Goal: Task Accomplishment & Management: Manage account settings

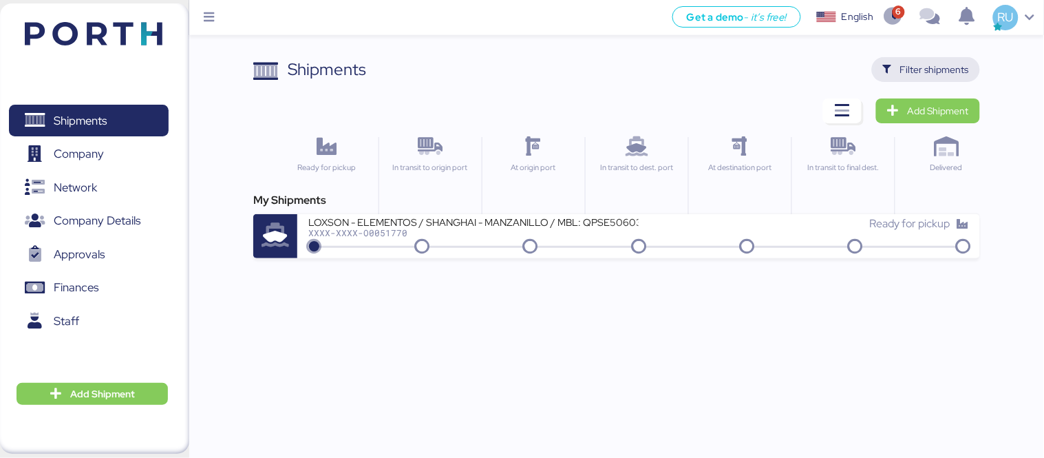
click at [911, 61] on span "Filter shipments" at bounding box center [934, 69] width 69 height 17
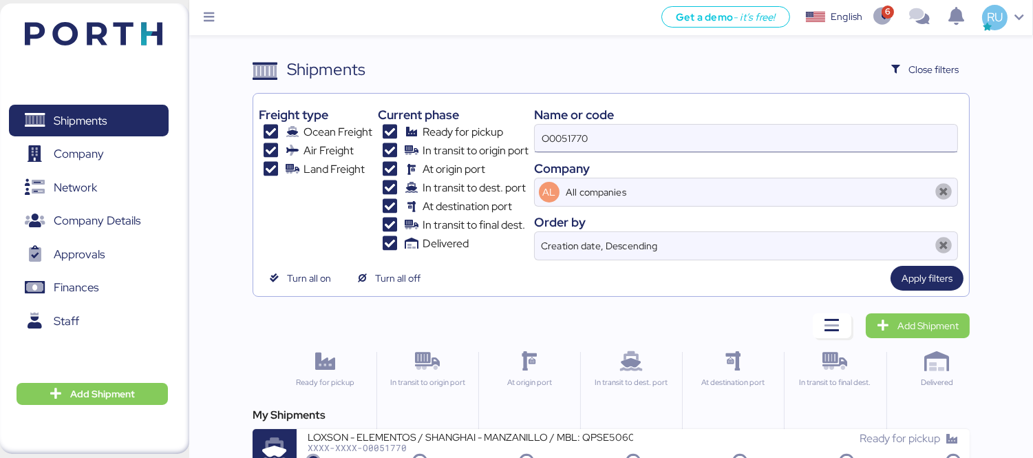
click at [654, 131] on input "O0051770" at bounding box center [746, 139] width 423 height 28
paste input "OOLU8899364310"
type input "OOLU8899364310"
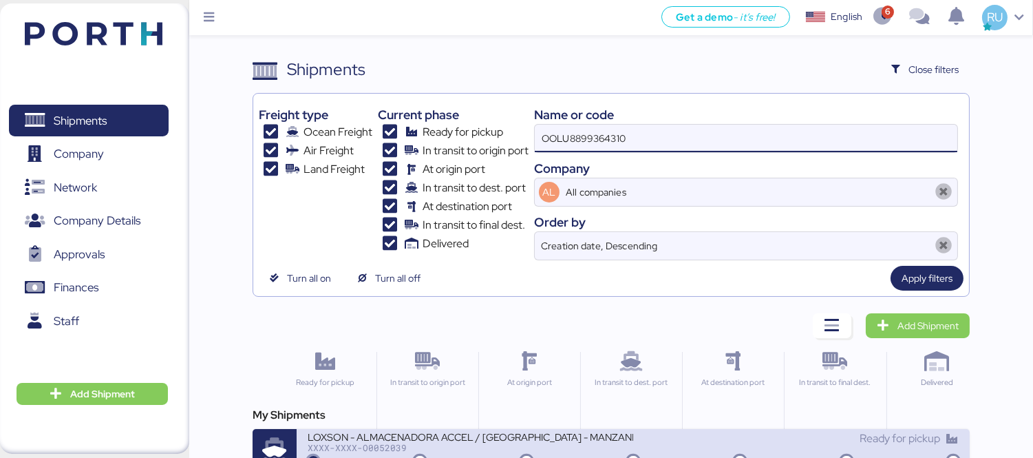
click at [486, 438] on div "LOXSON - ALMACENADORA ACCEL / [GEOGRAPHIC_DATA] - MANZANILLO / MBL: OOLU8899364…" at bounding box center [471, 436] width 326 height 12
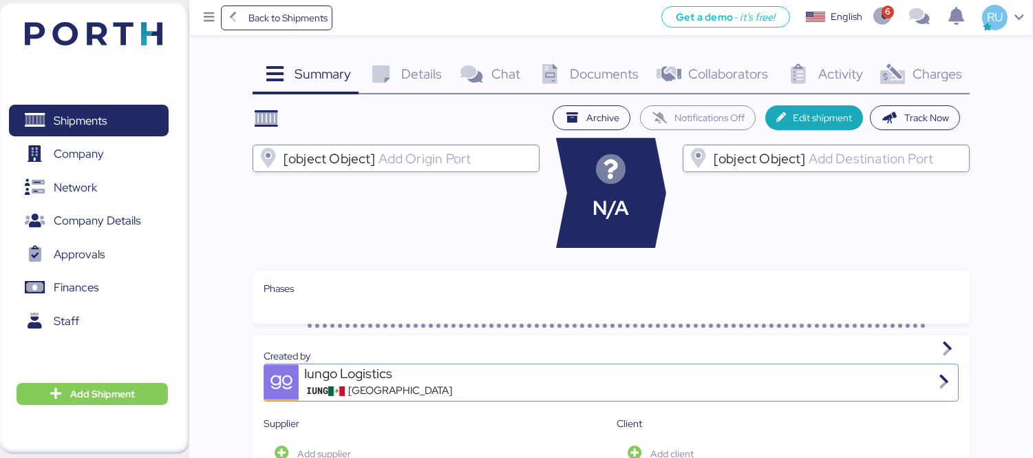
click at [944, 74] on span "Charges" at bounding box center [938, 74] width 50 height 18
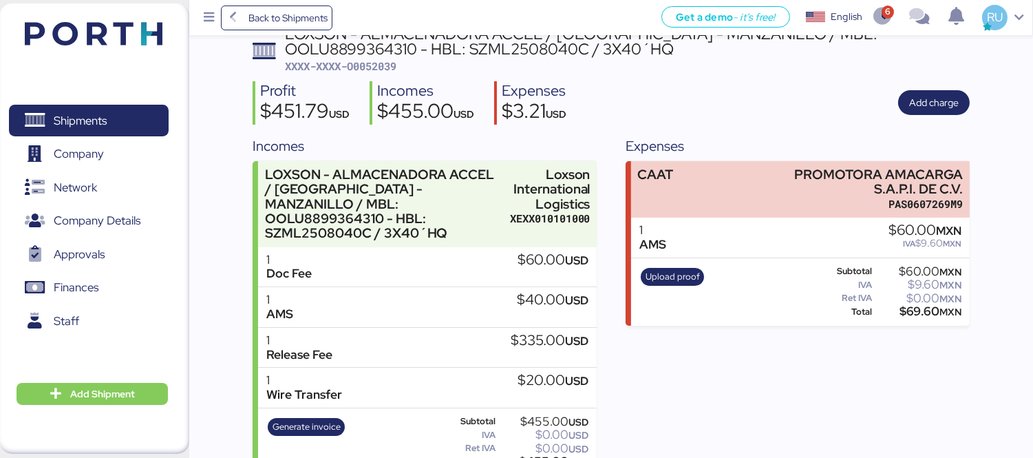
scroll to position [80, 0]
click at [951, 105] on span "Add charge" at bounding box center [934, 102] width 50 height 17
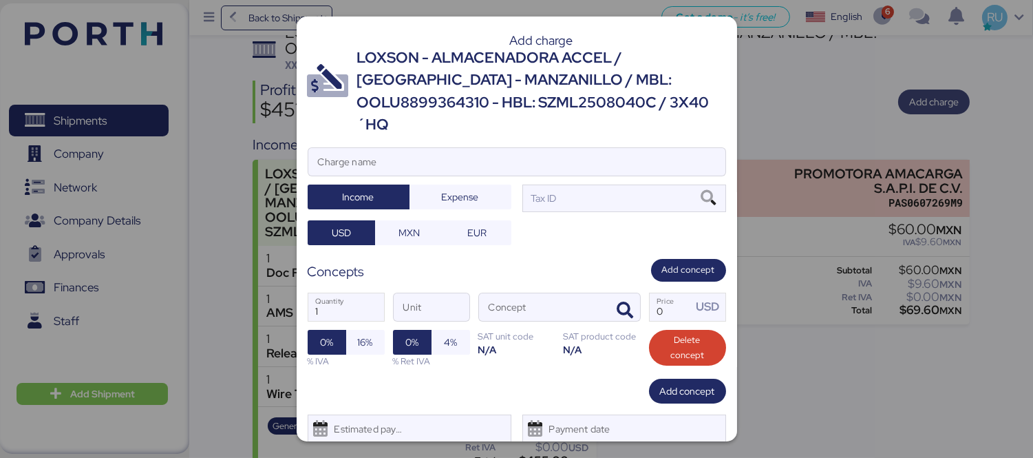
scroll to position [0, 0]
click at [567, 148] on input "Charge name" at bounding box center [516, 162] width 417 height 28
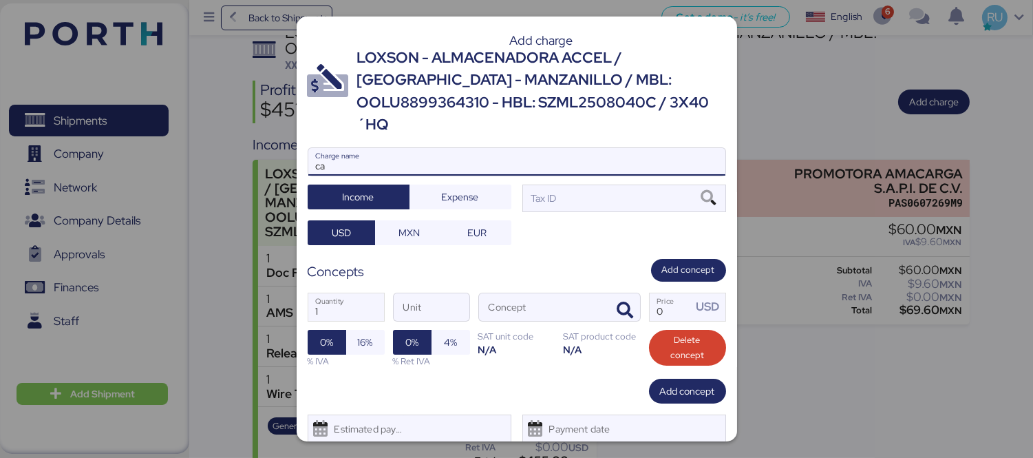
type input "c"
type input "CARGOS LOCALES"
click at [494, 176] on div at bounding box center [516, 183] width 417 height 14
click at [494, 156] on input "CARGOS LOCALES" at bounding box center [516, 162] width 417 height 28
click at [470, 189] on span "Expense" at bounding box center [460, 197] width 37 height 17
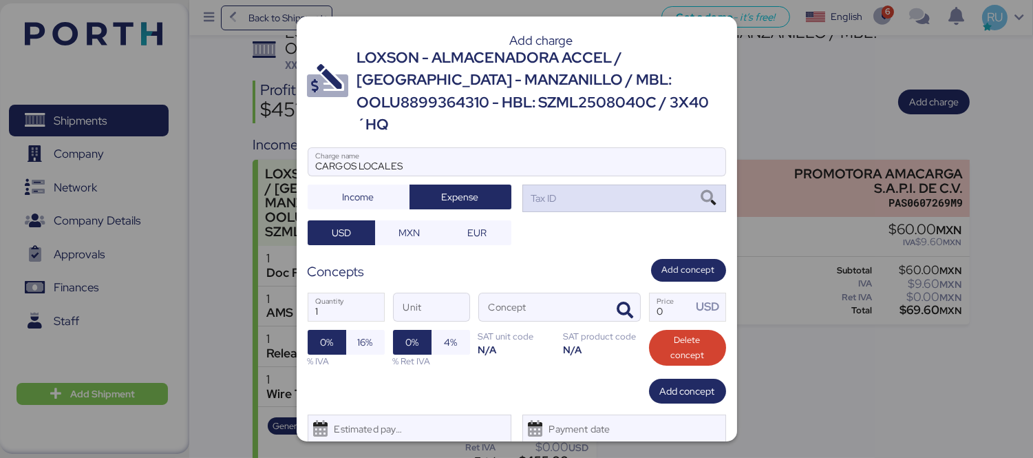
click at [562, 184] on div "Tax ID" at bounding box center [624, 198] width 204 height 28
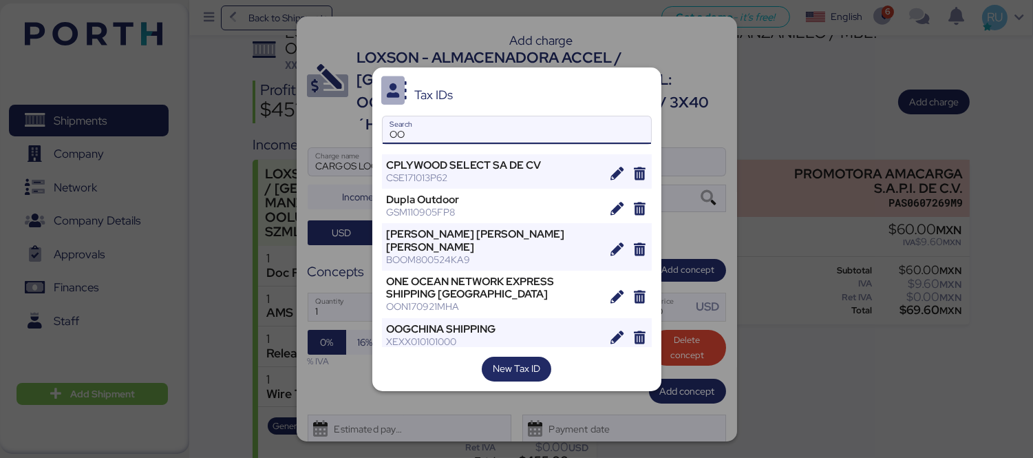
type input "O"
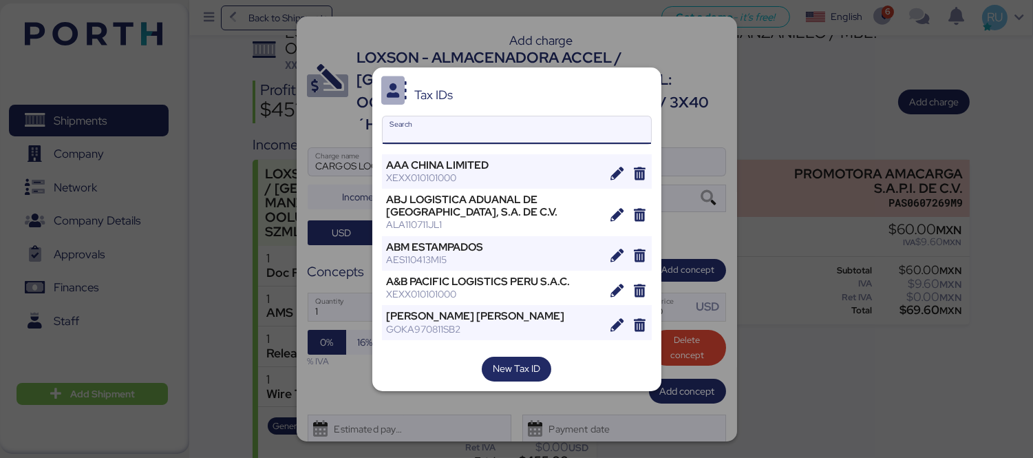
type input "R"
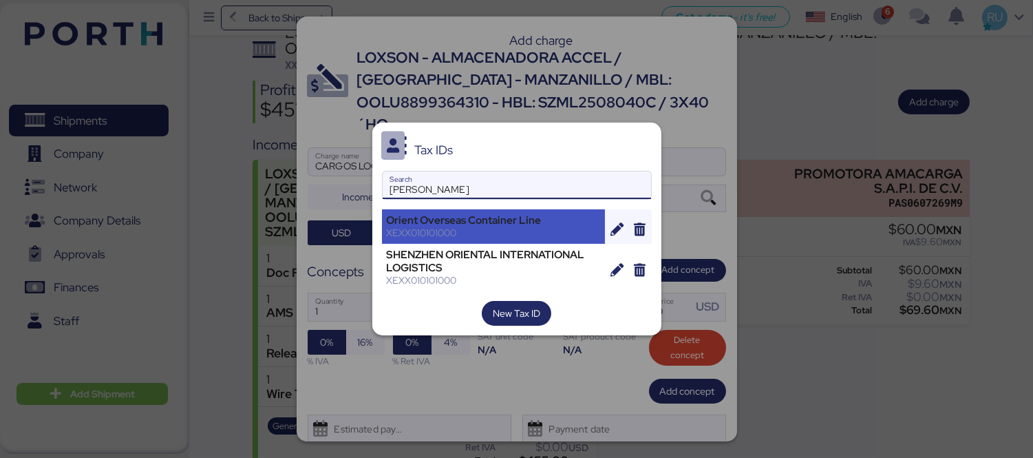
type input "[PERSON_NAME]"
click at [503, 227] on div "XEXX010101000" at bounding box center [494, 232] width 214 height 12
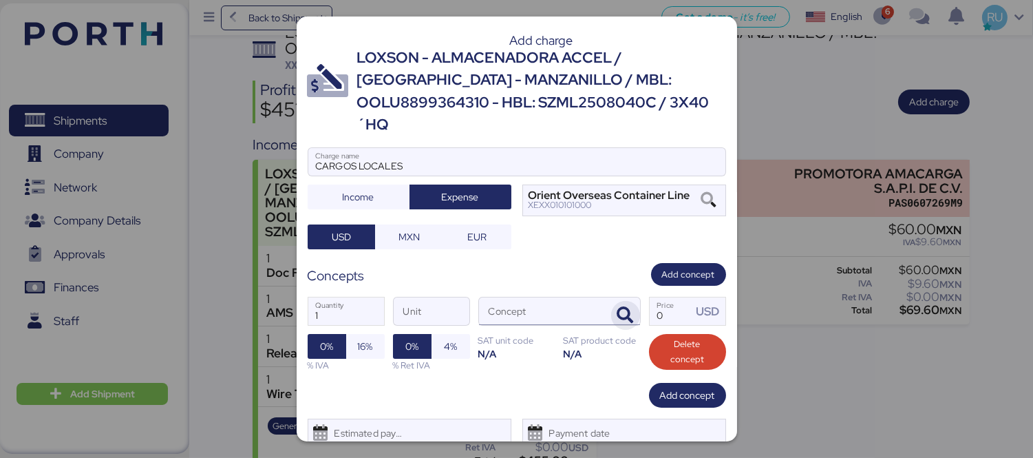
click at [627, 301] on span "button" at bounding box center [625, 315] width 29 height 29
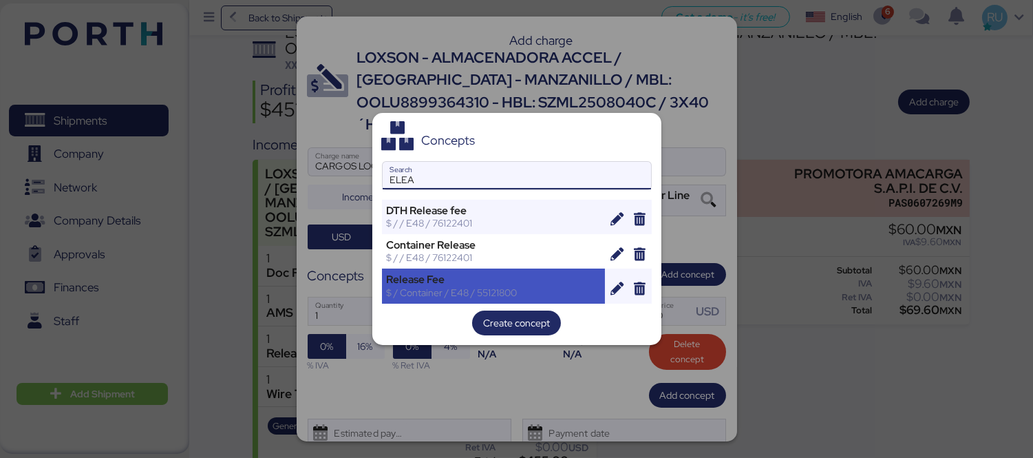
type input "ELEA"
click at [533, 273] on div "Release Fee" at bounding box center [494, 279] width 214 height 12
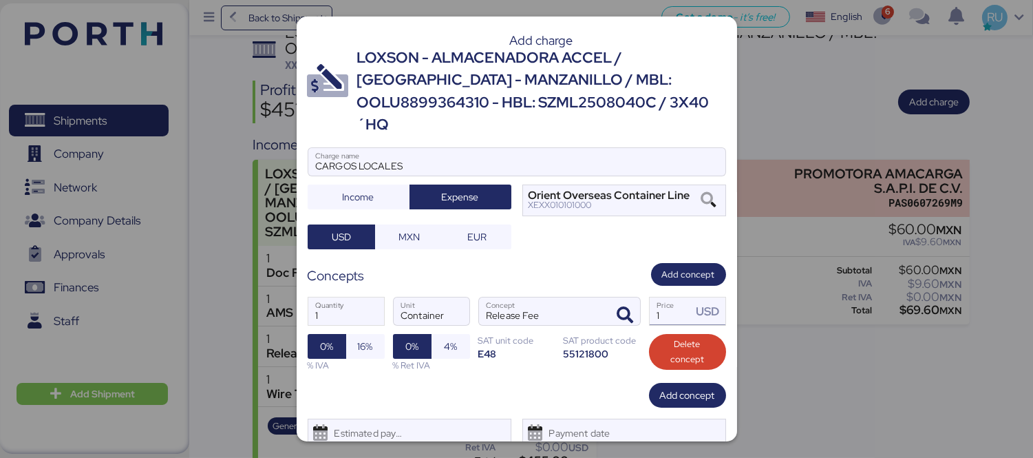
click at [668, 297] on input "1" at bounding box center [671, 311] width 43 height 28
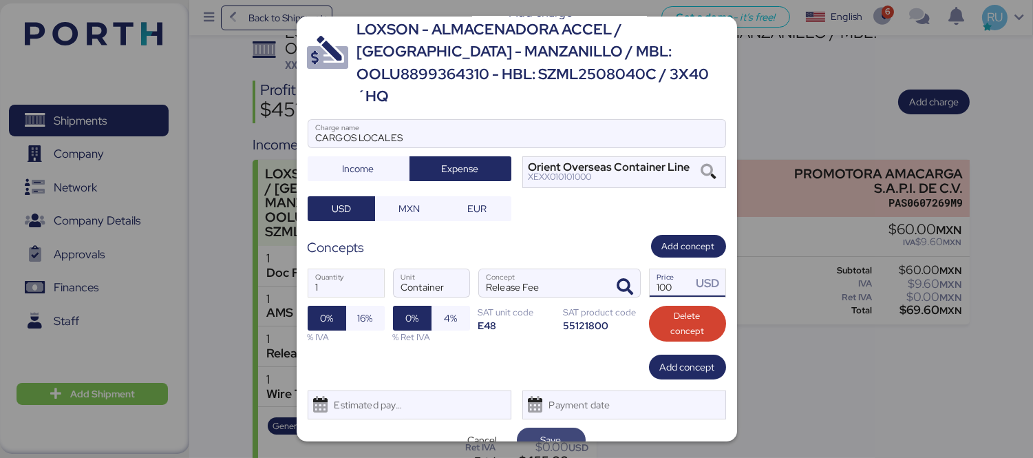
type input "100"
click at [549, 432] on span "Save" at bounding box center [551, 440] width 21 height 17
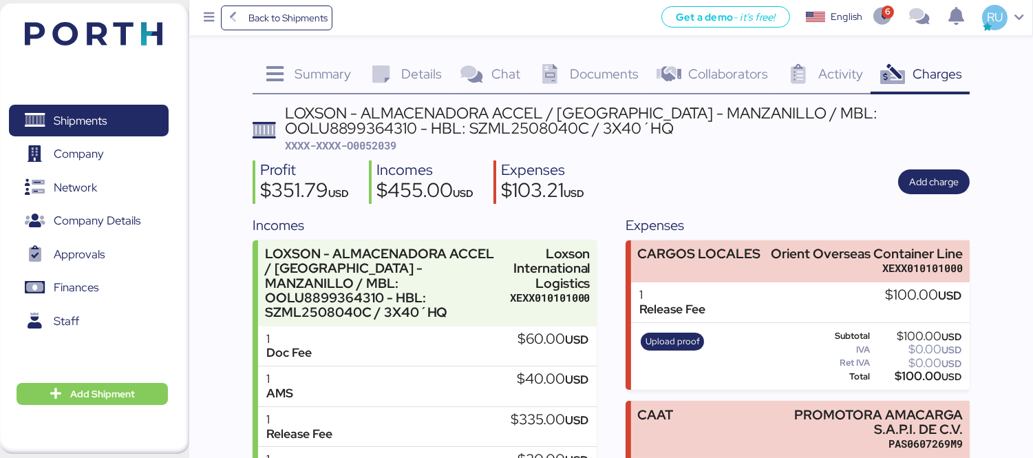
scroll to position [118, 0]
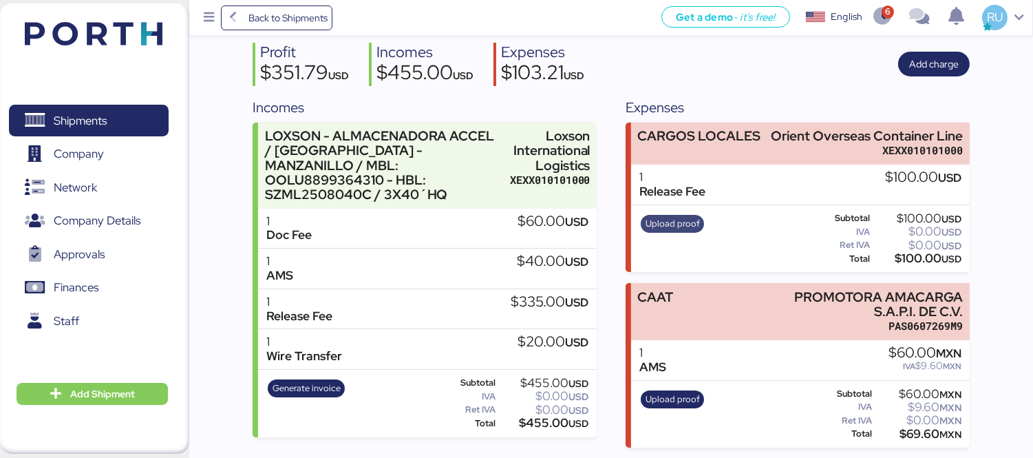
click at [670, 218] on span "Upload proof" at bounding box center [673, 223] width 54 height 15
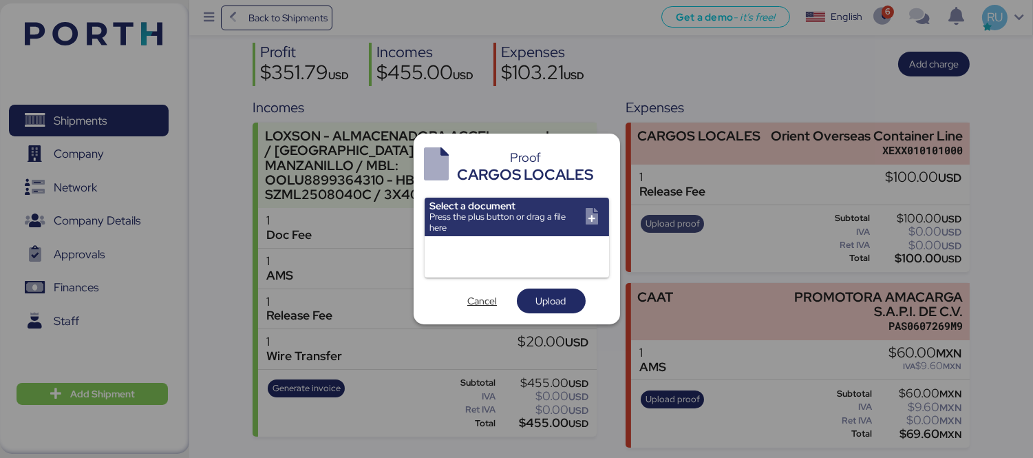
scroll to position [0, 0]
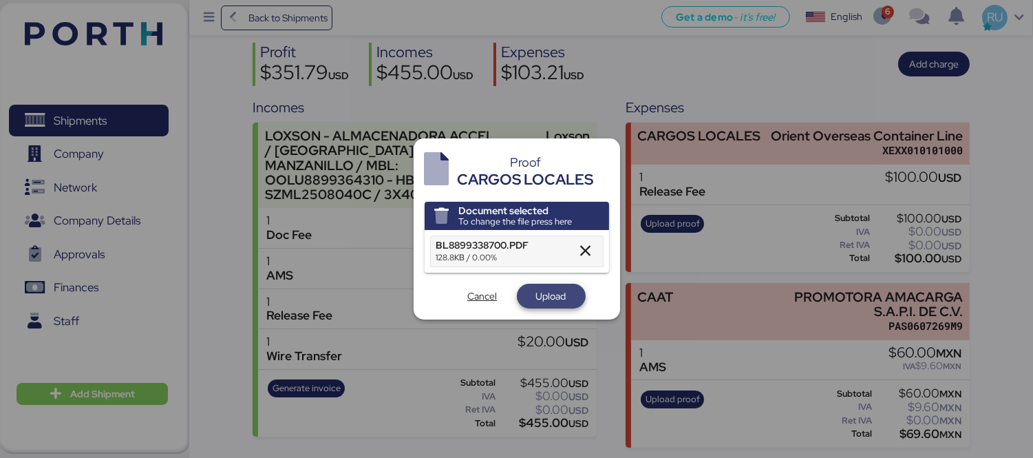
click at [553, 296] on span "Upload" at bounding box center [551, 296] width 30 height 17
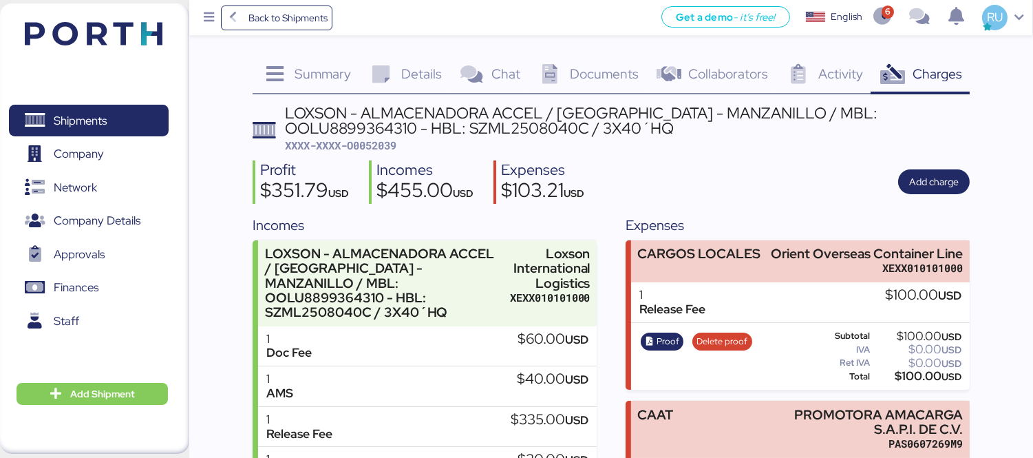
click at [368, 147] on span "XXXX-XXXX-O0052039" at bounding box center [341, 145] width 112 height 14
copy span "O0052039"
click at [573, 80] on span "Documents" at bounding box center [604, 74] width 69 height 18
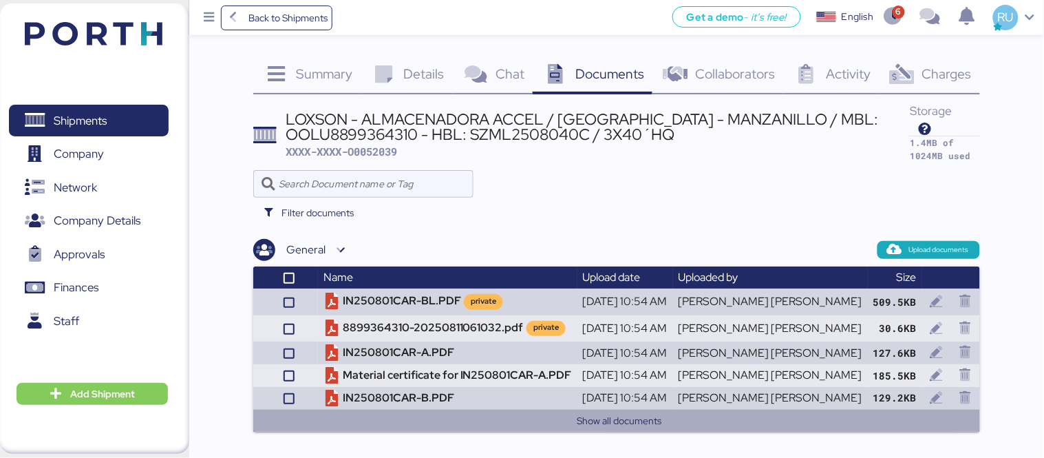
click at [624, 416] on button "Show all documents" at bounding box center [619, 420] width 699 height 17
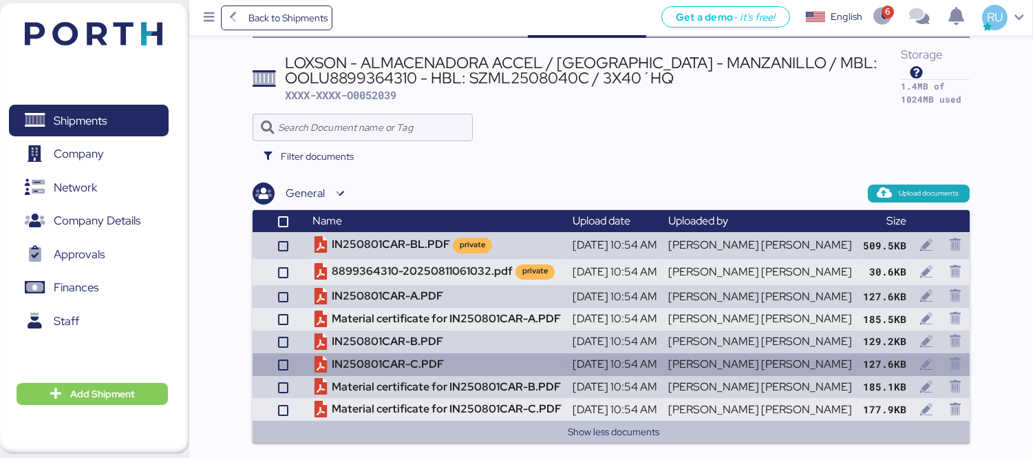
scroll to position [60, 0]
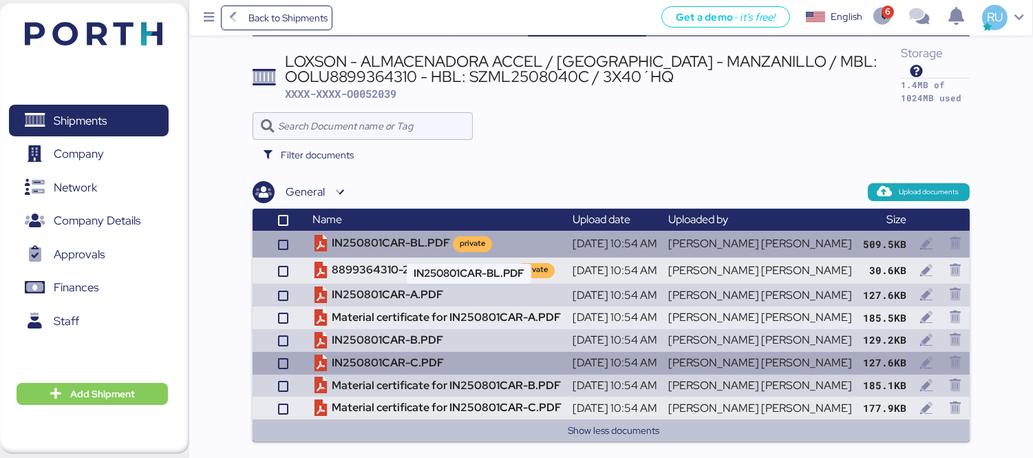
click at [458, 241] on td "IN250801CAR-BL.PDF private" at bounding box center [437, 244] width 260 height 26
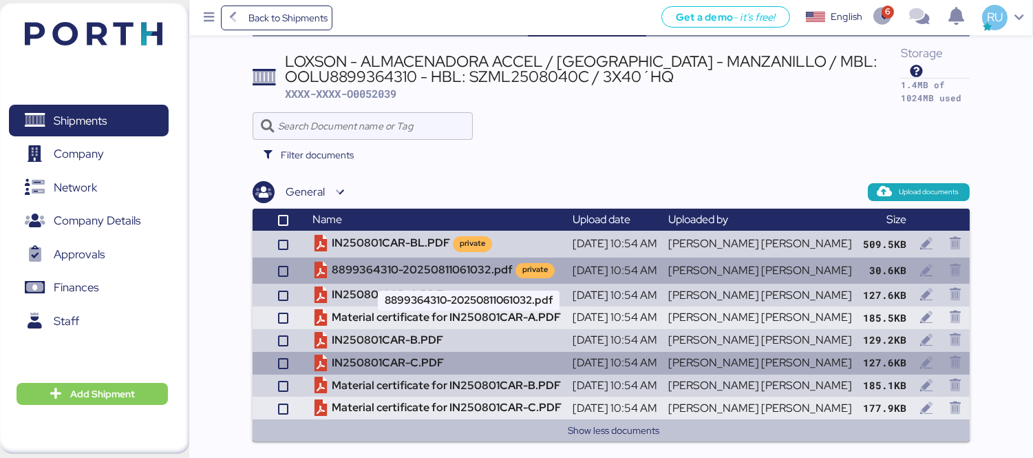
click at [496, 266] on td "8899364310-20250811061032.pdf private" at bounding box center [437, 270] width 260 height 26
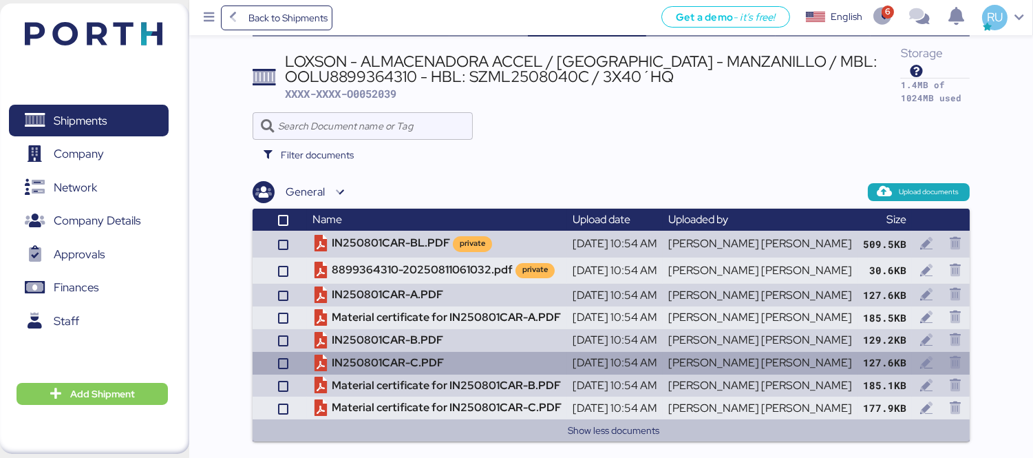
click at [70, 32] on img at bounding box center [94, 33] width 138 height 23
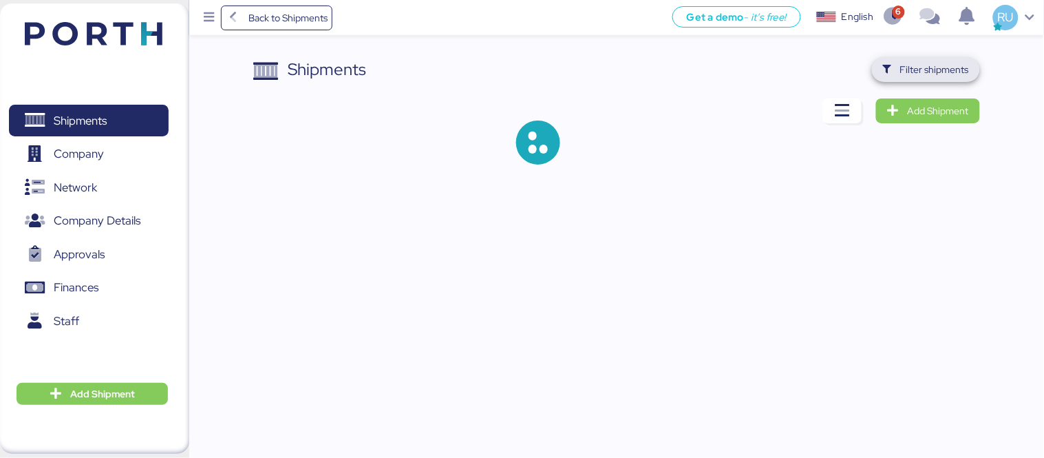
click at [933, 77] on span "Filter shipments" at bounding box center [934, 69] width 69 height 17
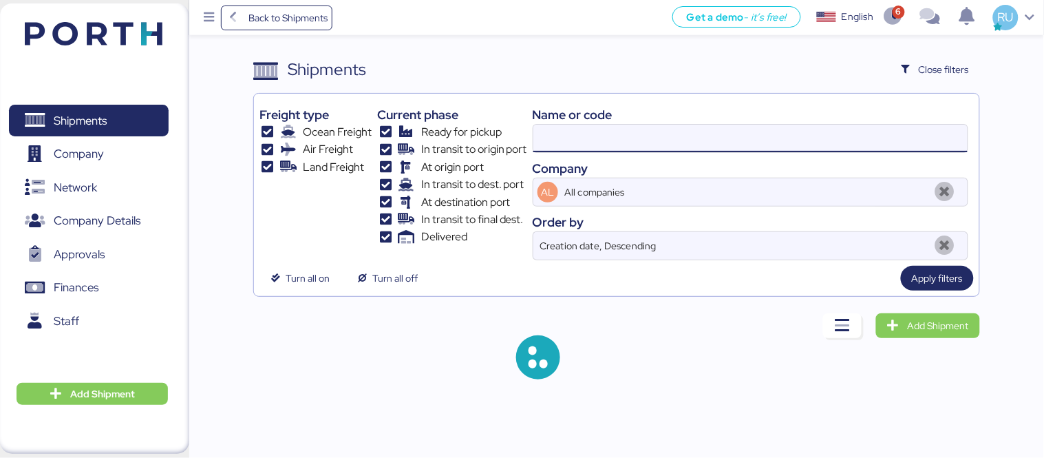
click at [609, 149] on input at bounding box center [750, 139] width 434 height 28
paste input "O0052013"
type input "O0052013"
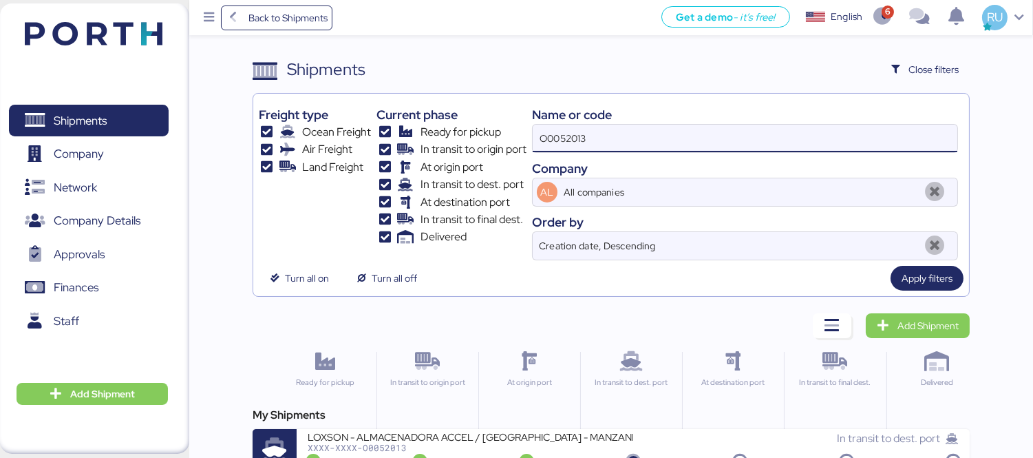
scroll to position [25, 0]
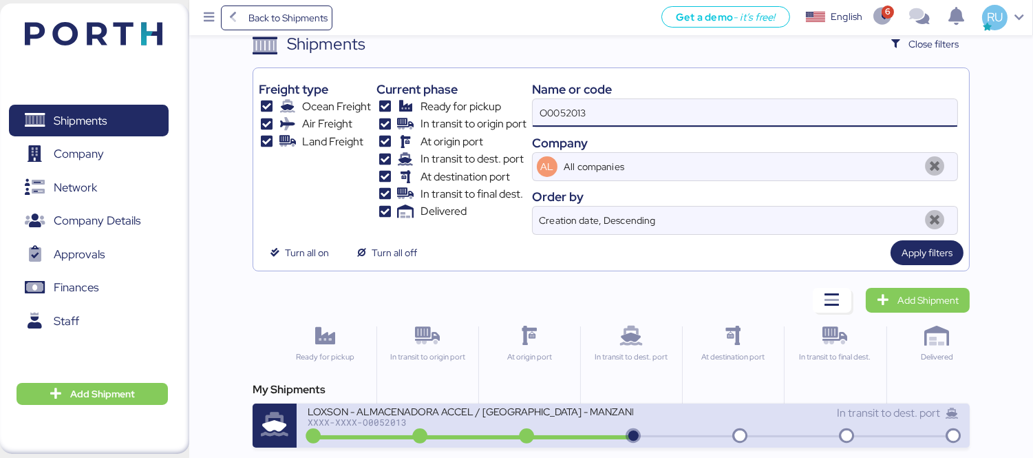
click at [632, 420] on div "XXXX-XXXX-O0052013" at bounding box center [471, 422] width 326 height 10
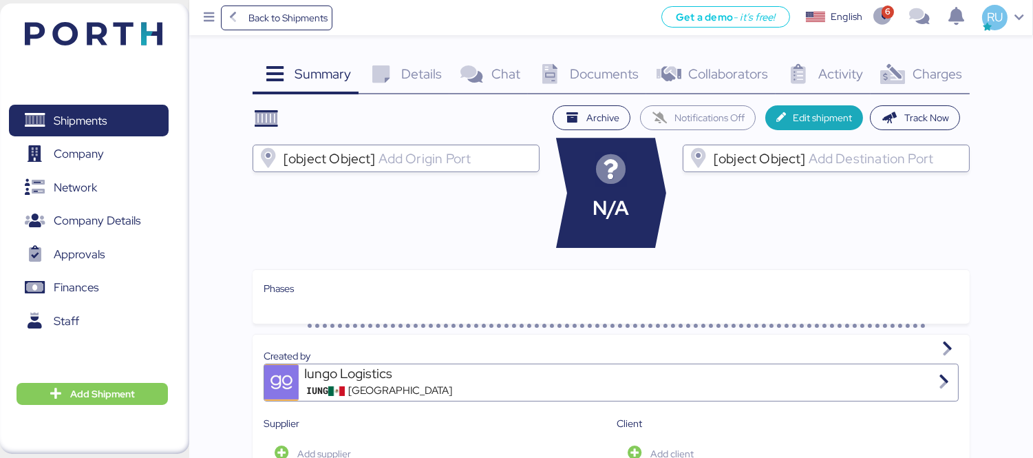
click at [931, 76] on span "Charges" at bounding box center [938, 74] width 50 height 18
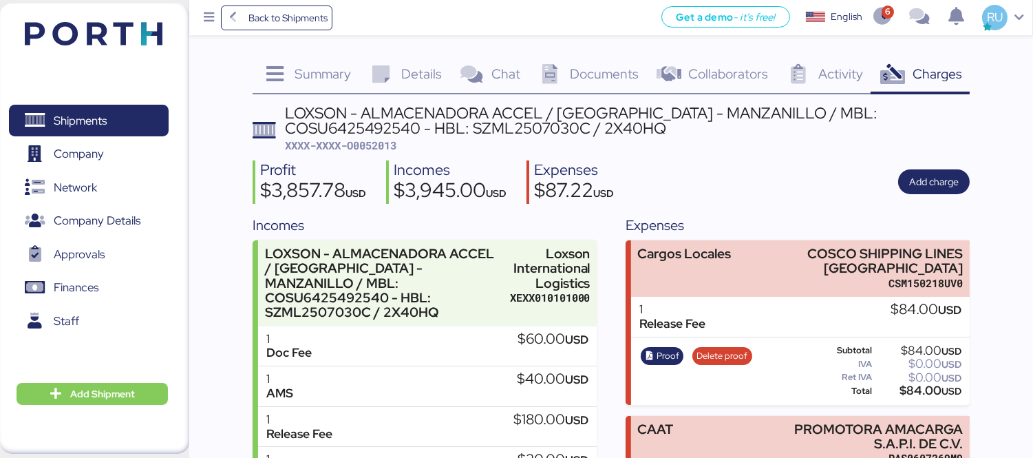
click at [571, 78] on span "Documents" at bounding box center [604, 74] width 69 height 18
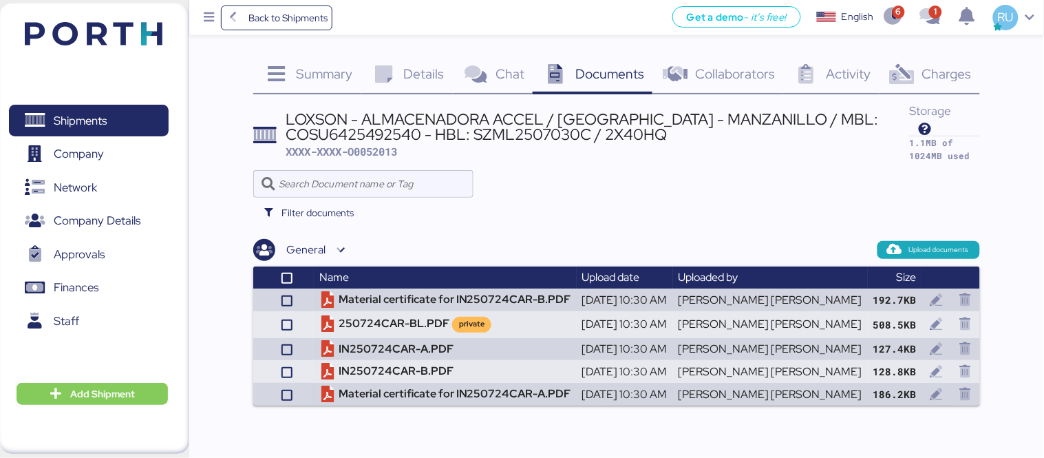
click at [124, 22] on img at bounding box center [94, 33] width 138 height 23
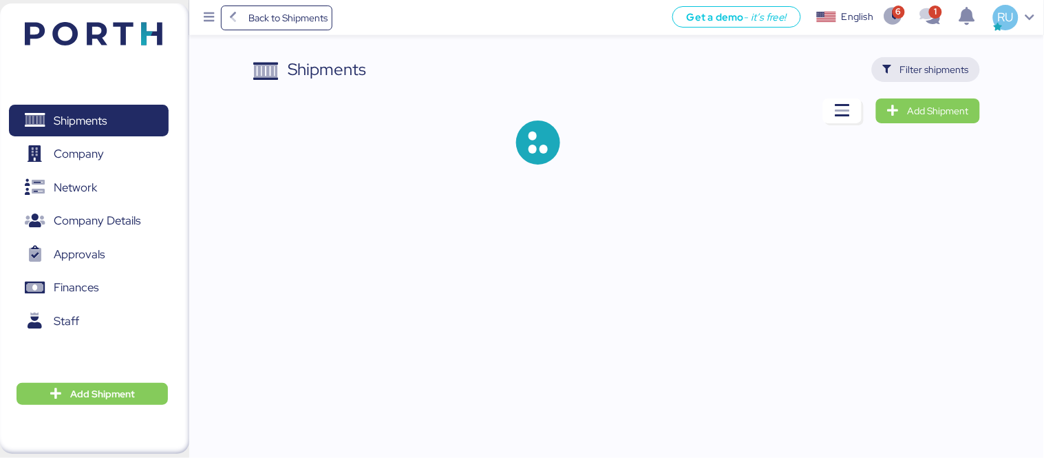
click at [938, 76] on span "Filter shipments" at bounding box center [934, 69] width 69 height 17
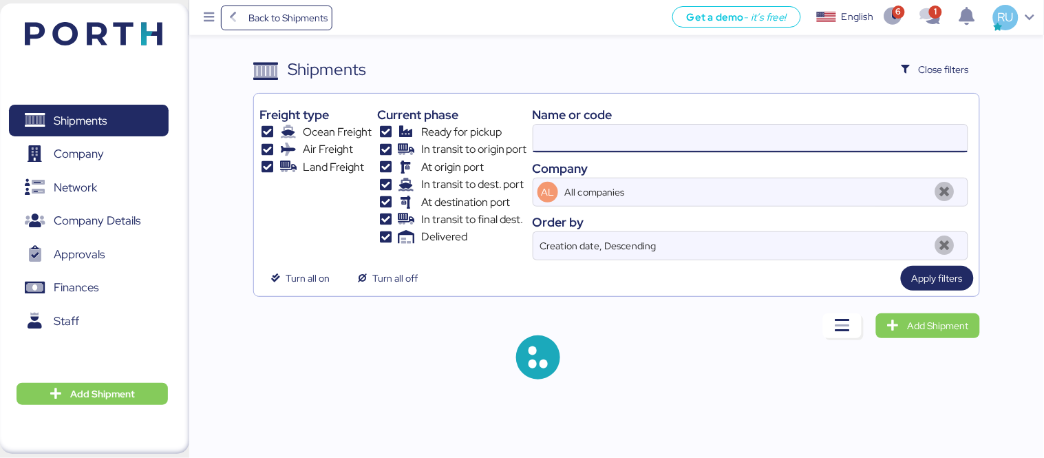
click at [644, 128] on input at bounding box center [750, 139] width 434 height 28
paste input "OOLU8899364310"
type input "OOLU8899364310"
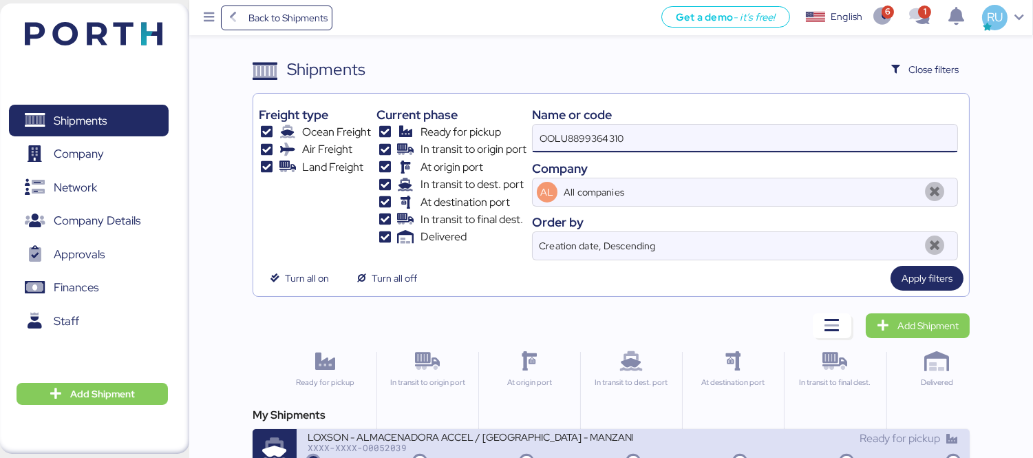
click at [629, 441] on div "LOXSON - ALMACENADORA ACCEL / [GEOGRAPHIC_DATA] - MANZANILLO / MBL: OOLU8899364…" at bounding box center [471, 436] width 326 height 12
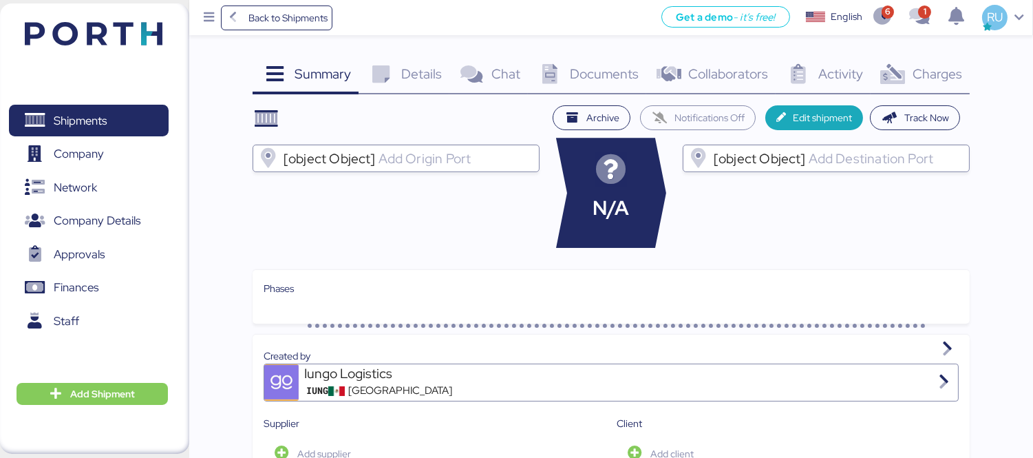
click at [924, 78] on span "Charges" at bounding box center [938, 74] width 50 height 18
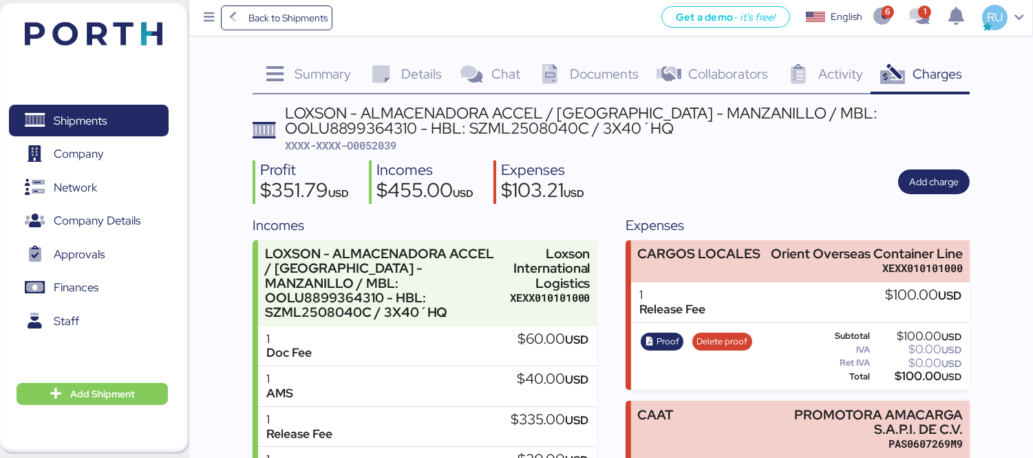
click at [593, 92] on div "Documents 0" at bounding box center [587, 75] width 118 height 37
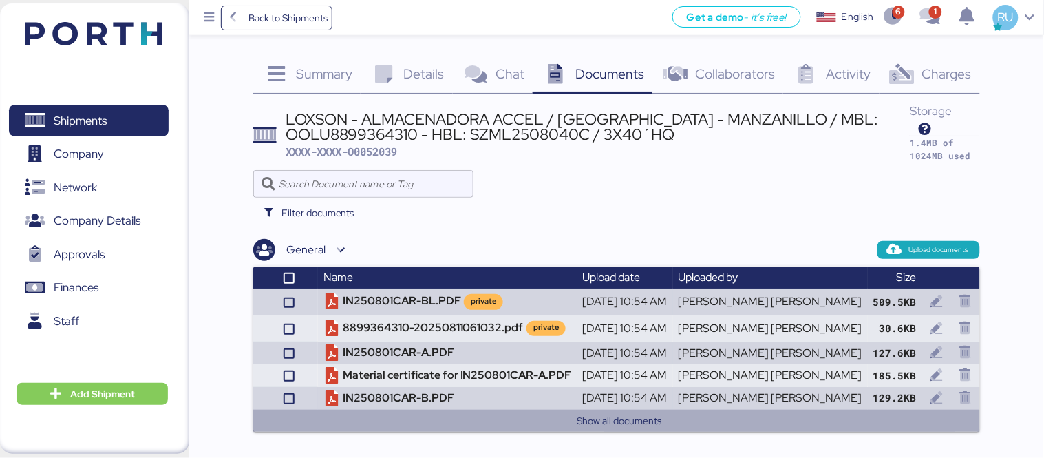
click at [609, 429] on button "Show all documents" at bounding box center [619, 420] width 699 height 17
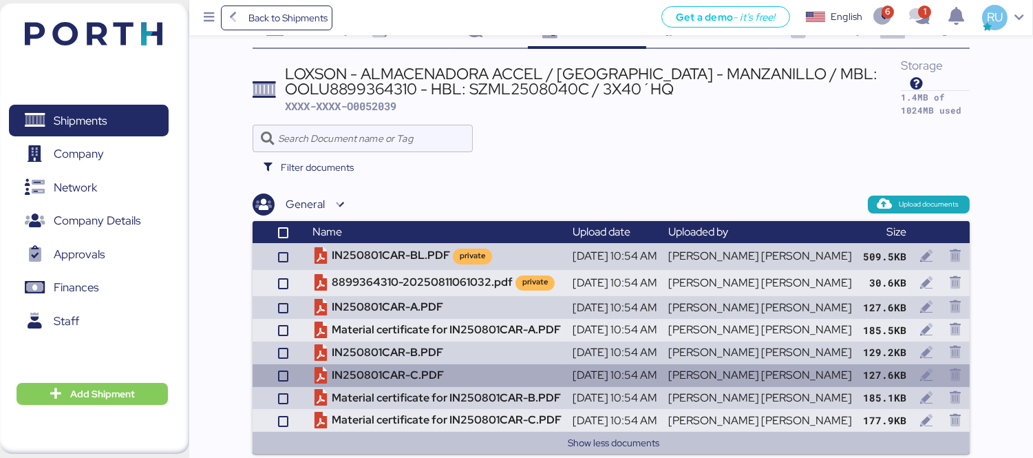
scroll to position [46, 0]
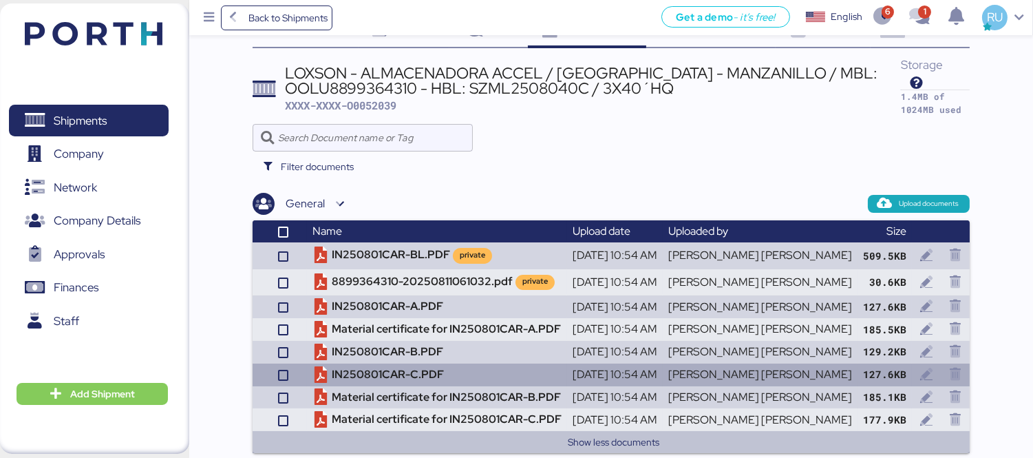
click at [383, 84] on div "LOXSON - ALMACENADORA ACCEL / [GEOGRAPHIC_DATA] - MANZANILLO / MBL: OOLU8899364…" at bounding box center [593, 80] width 616 height 31
copy div "OOLU8899364310"
click at [99, 31] on img at bounding box center [94, 33] width 138 height 23
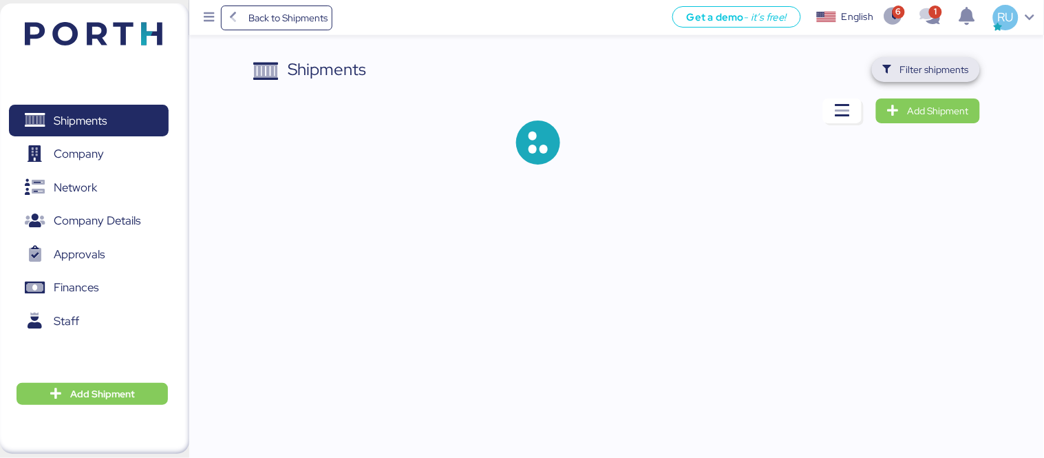
click at [944, 74] on span "Filter shipments" at bounding box center [934, 69] width 69 height 17
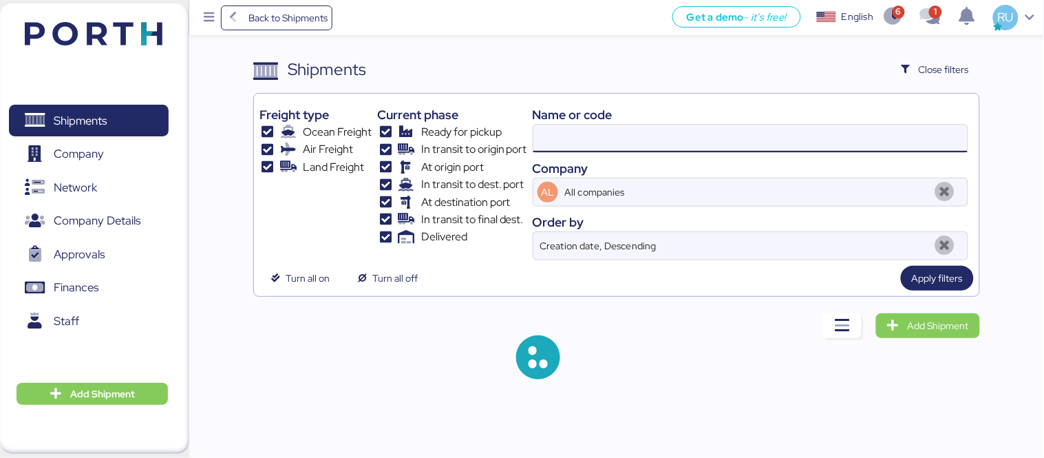
click at [620, 128] on input at bounding box center [750, 139] width 434 height 28
paste input "OOLU8899377580"
type input "OOLU8899377580"
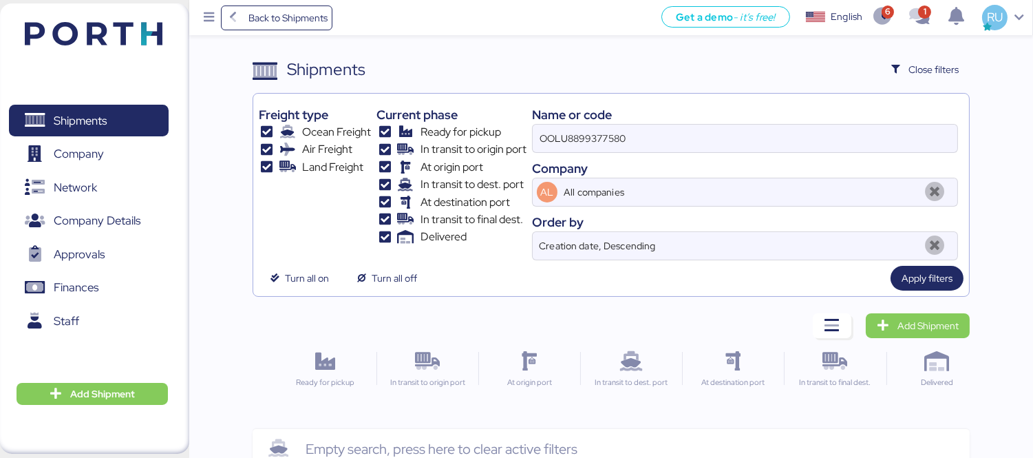
click at [1006, 153] on div "Shipments Clear Filters Close filters Freight type Ocean Freight Air Freight La…" at bounding box center [516, 234] width 1033 height 469
click at [571, 146] on input "OOLU8899377580" at bounding box center [745, 139] width 425 height 28
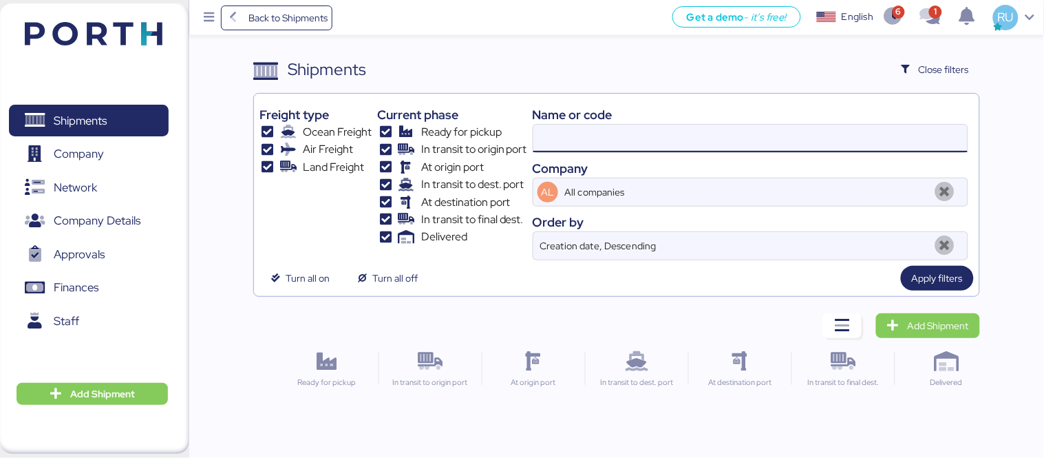
paste input "OOLU8899364310"
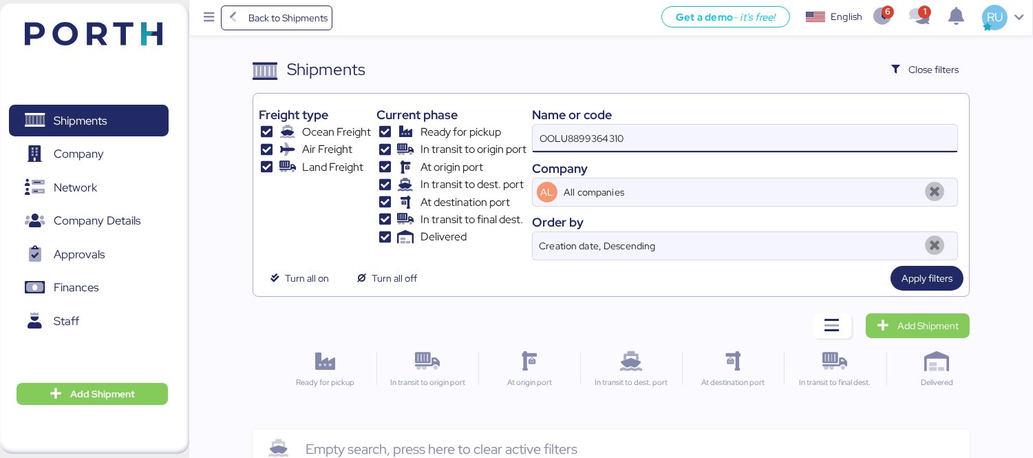
type input "OOLU8899364310"
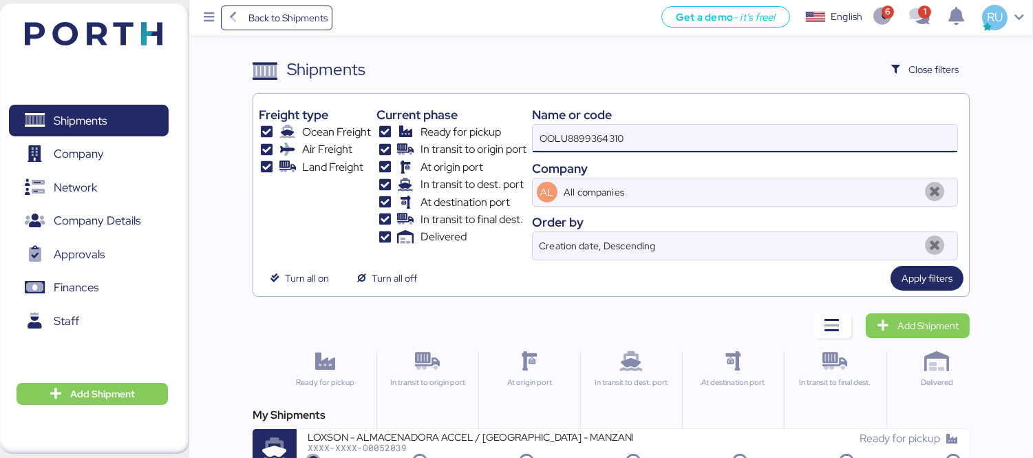
scroll to position [25, 0]
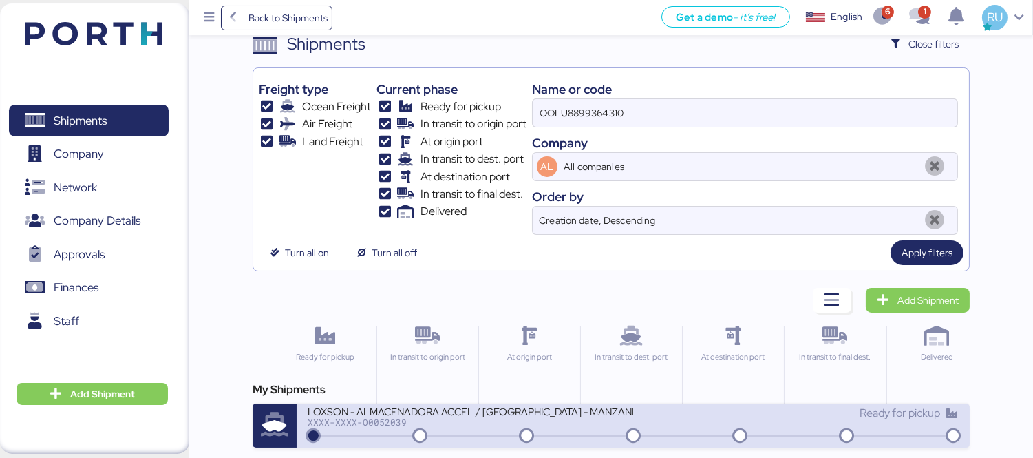
click at [571, 415] on div "LOXSON - ALMACENADORA ACCEL / [GEOGRAPHIC_DATA] - MANZANILLO / MBL: OOLU8899364…" at bounding box center [471, 411] width 326 height 12
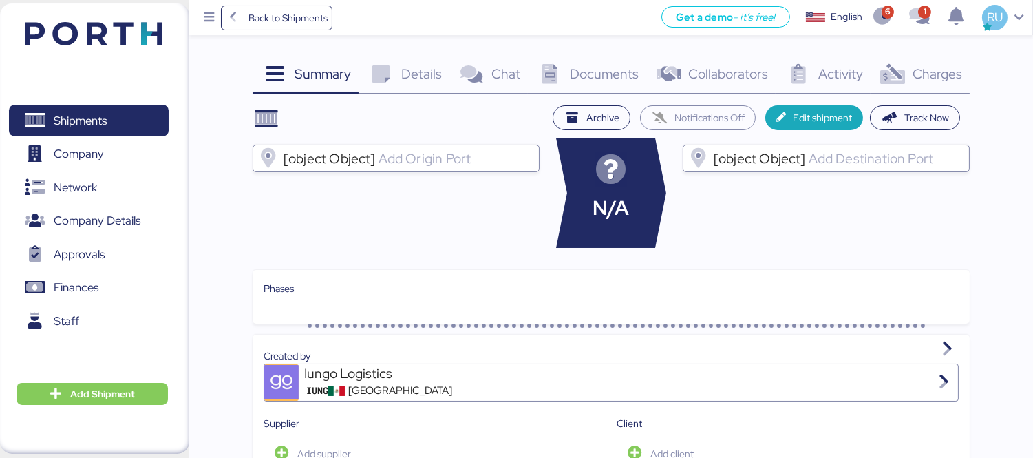
click at [920, 77] on span "Charges" at bounding box center [938, 74] width 50 height 18
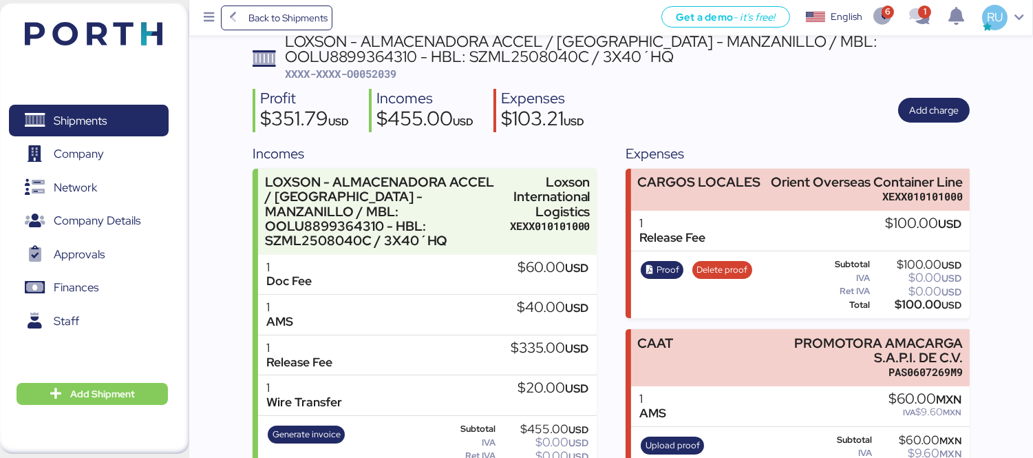
scroll to position [72, 0]
click at [648, 266] on icon "button" at bounding box center [650, 269] width 9 height 9
click at [91, 37] on img at bounding box center [94, 33] width 138 height 23
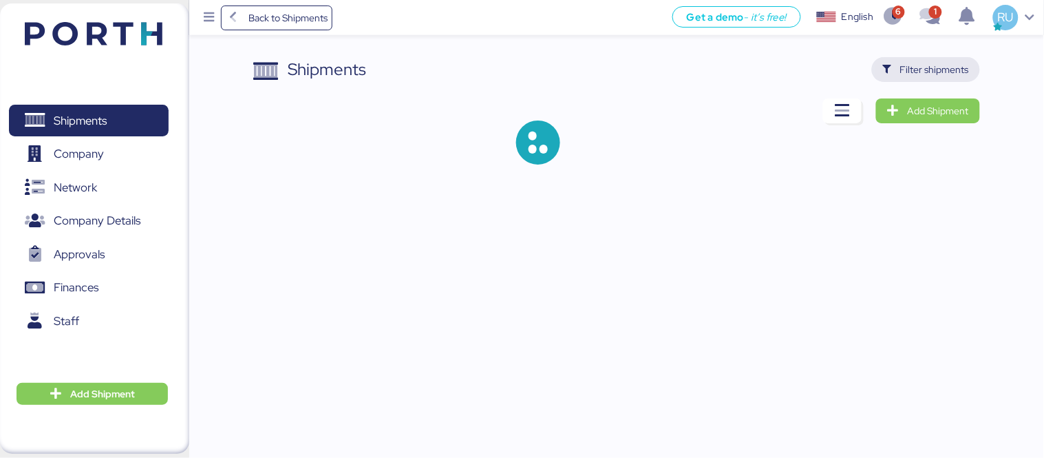
click at [924, 61] on span "Filter shipments" at bounding box center [934, 69] width 69 height 17
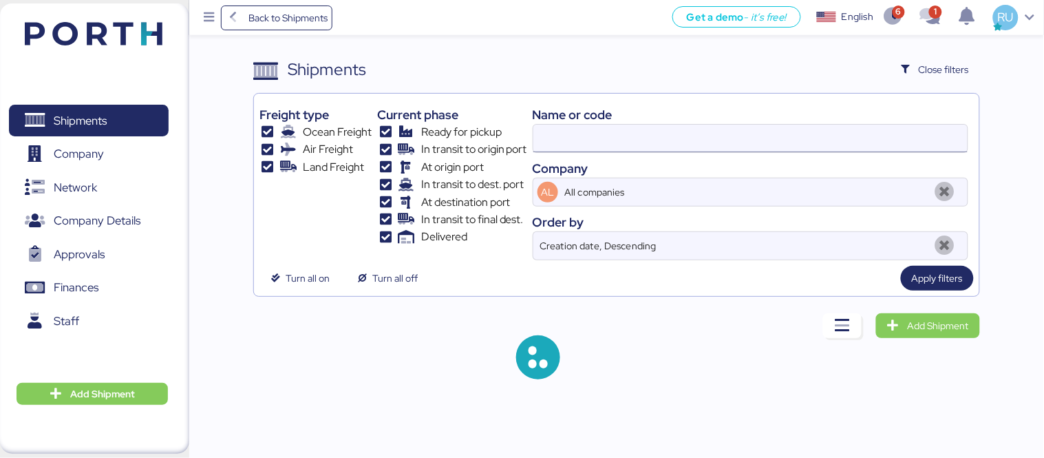
click at [587, 129] on input at bounding box center [750, 139] width 434 height 28
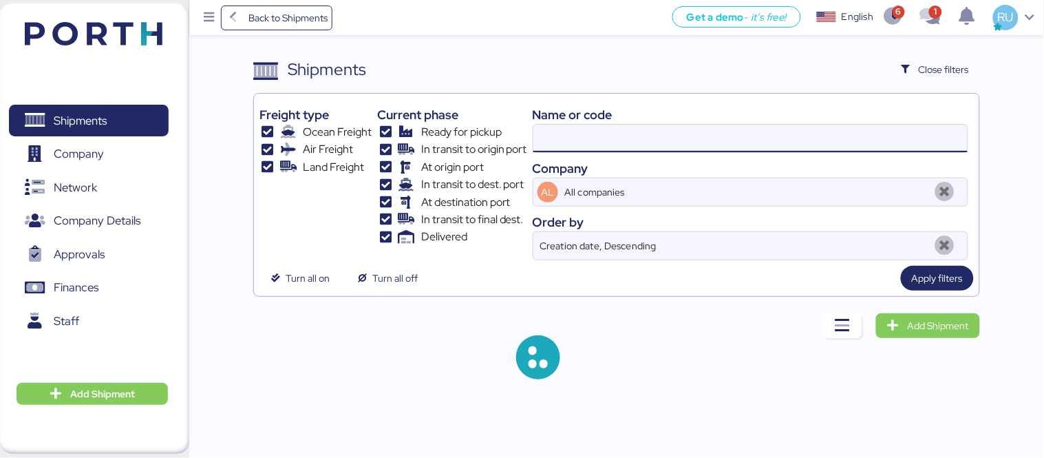
paste input "O0052031"
type input "O0052031"
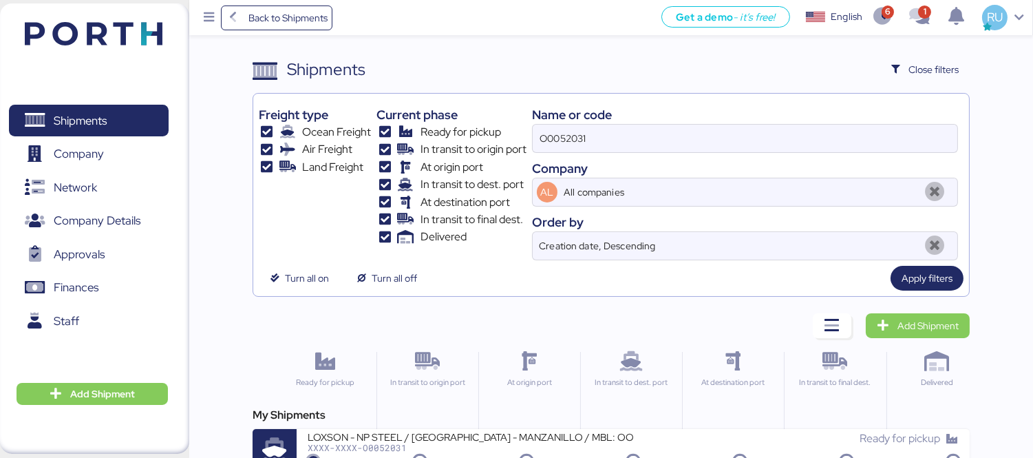
click at [582, 427] on div "My Shipments LOXSON - NP STEEL / [GEOGRAPHIC_DATA] - MANZANILLO / MBL: OOLU8899…" at bounding box center [611, 440] width 717 height 66
click at [583, 427] on div "My Shipments LOXSON - NP STEEL / [GEOGRAPHIC_DATA] - MANZANILLO / MBL: OOLU8899…" at bounding box center [611, 440] width 717 height 66
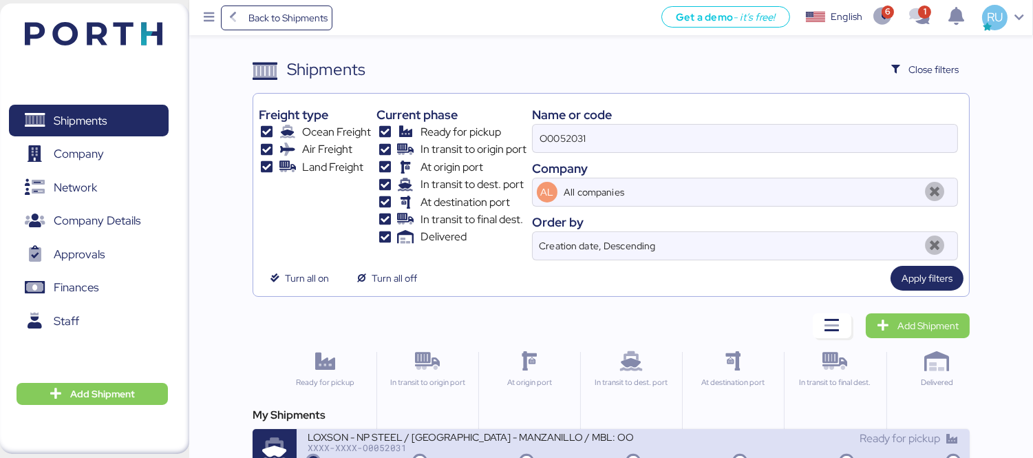
click at [597, 441] on div "LOXSON - NP STEEL / [GEOGRAPHIC_DATA] - MANZANILLO / MBL: OOLU8899338700 - HBL:…" at bounding box center [471, 436] width 326 height 12
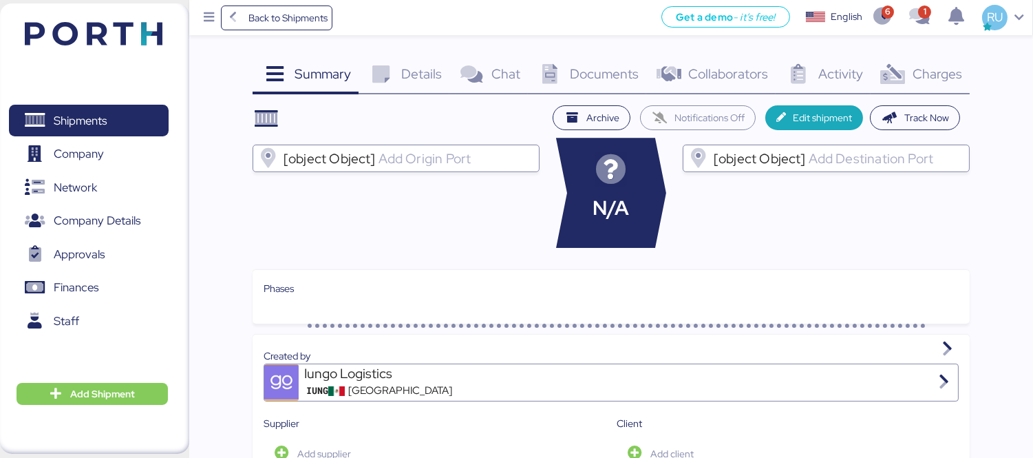
click at [918, 70] on span "Charges" at bounding box center [938, 74] width 50 height 18
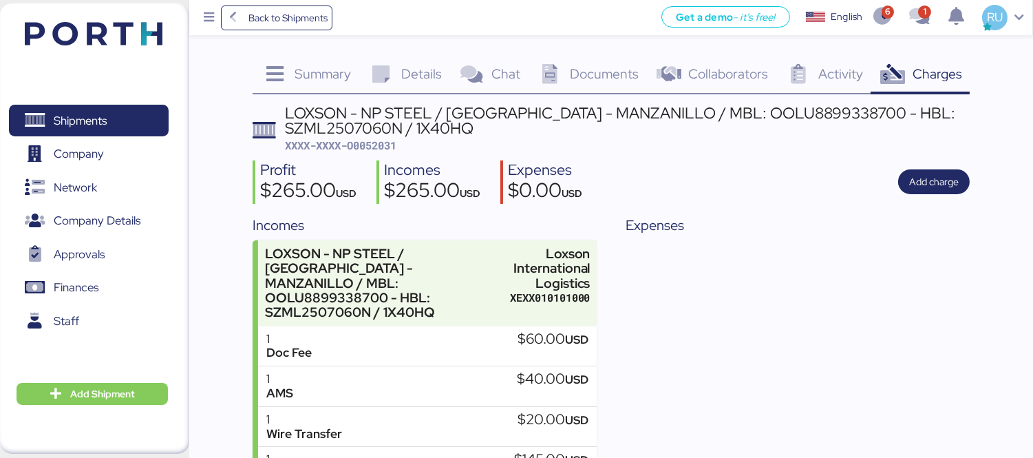
scroll to position [92, 0]
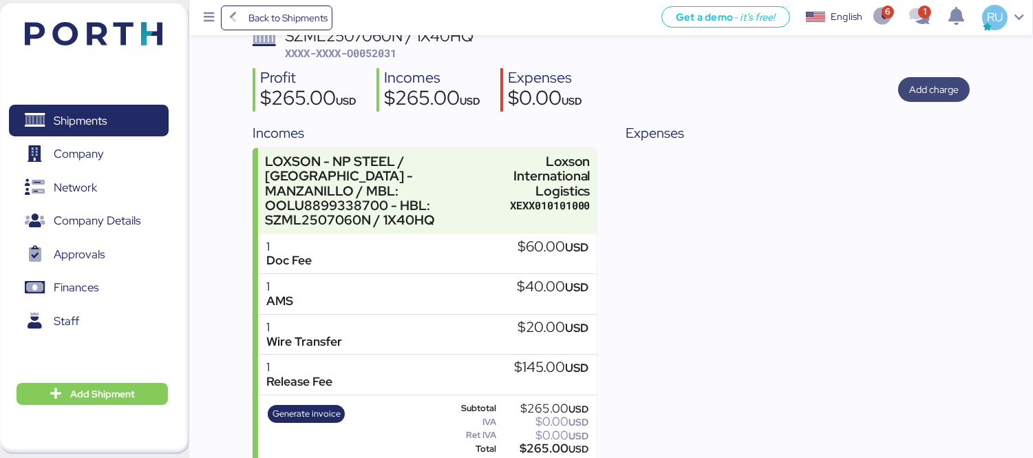
click at [939, 86] on span "Add charge" at bounding box center [934, 89] width 50 height 17
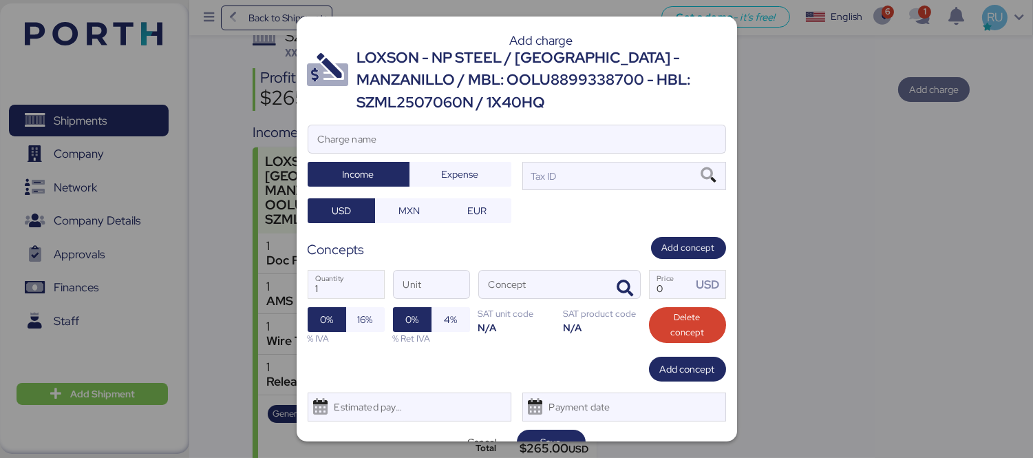
scroll to position [0, 0]
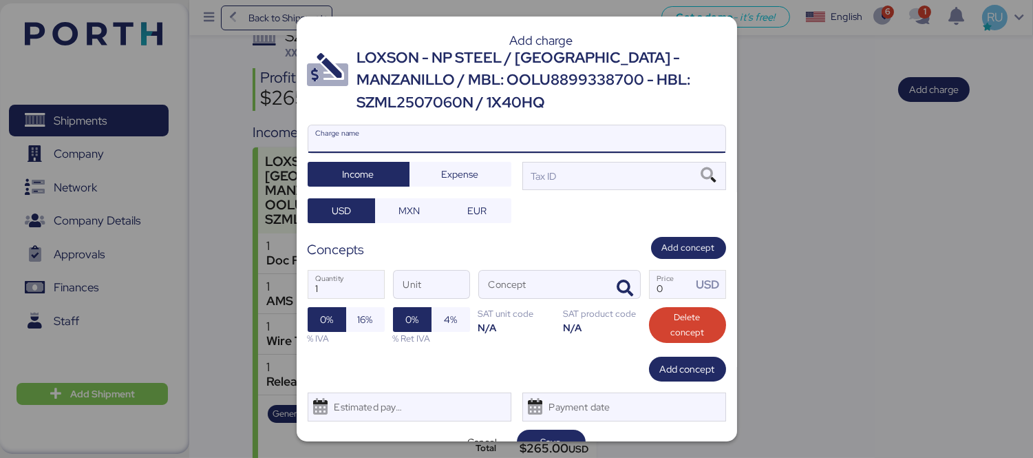
click at [585, 136] on input "Charge name" at bounding box center [516, 139] width 417 height 28
type input "CARGOS LOCALES"
click at [500, 170] on span "Expense" at bounding box center [461, 174] width 102 height 25
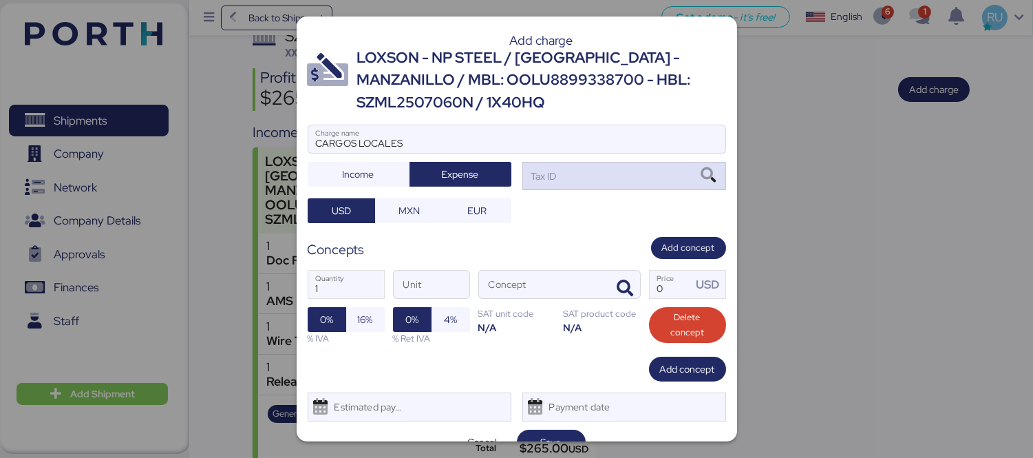
click at [538, 170] on div "Tax ID" at bounding box center [543, 176] width 28 height 15
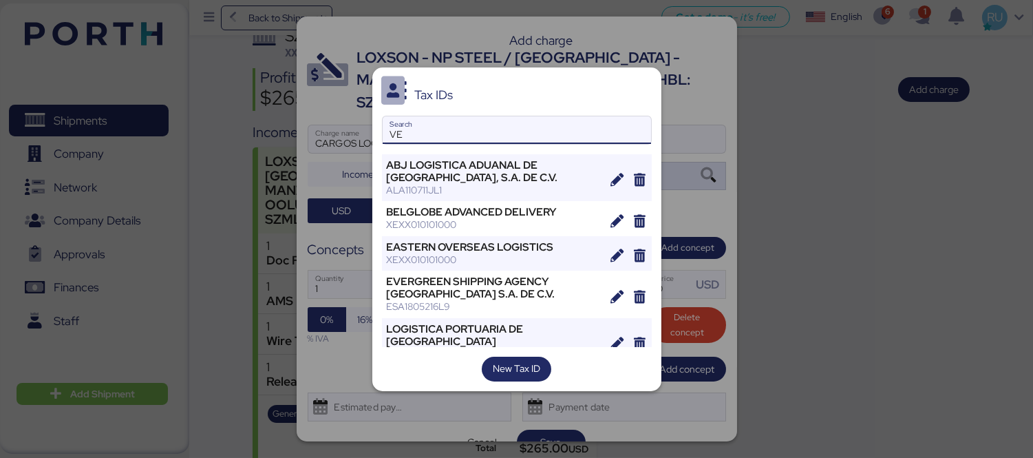
type input "V"
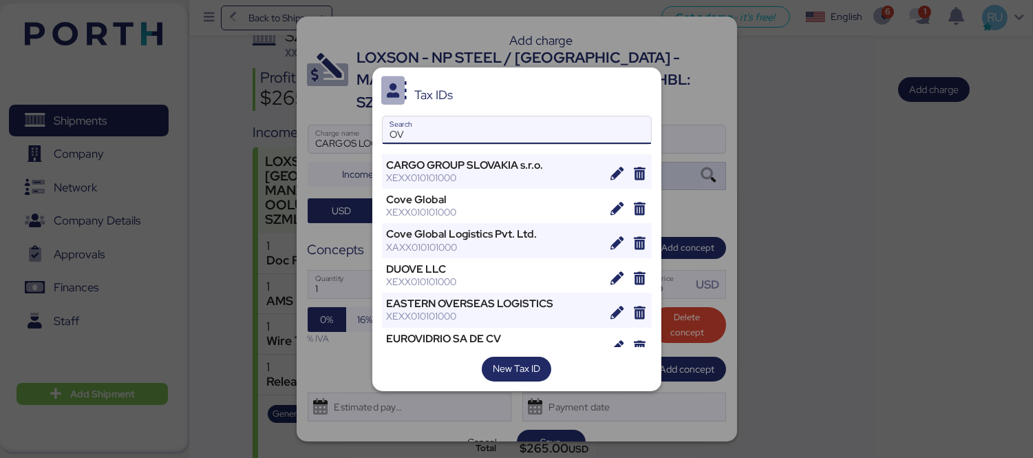
type input "O"
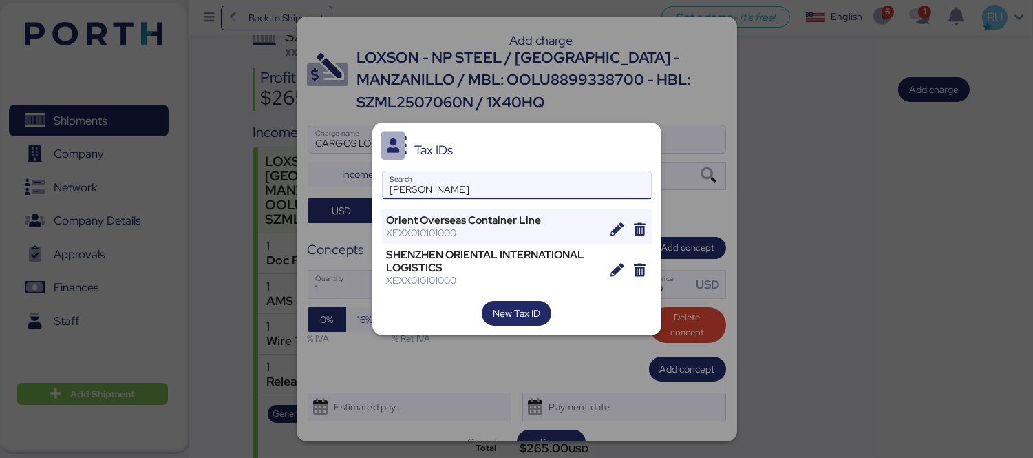
type input "[PERSON_NAME]"
click at [501, 205] on div "Tax IDs [PERSON_NAME] Search Orient Overseas Container Line XEXX010101000 SHENZ…" at bounding box center [516, 229] width 289 height 213
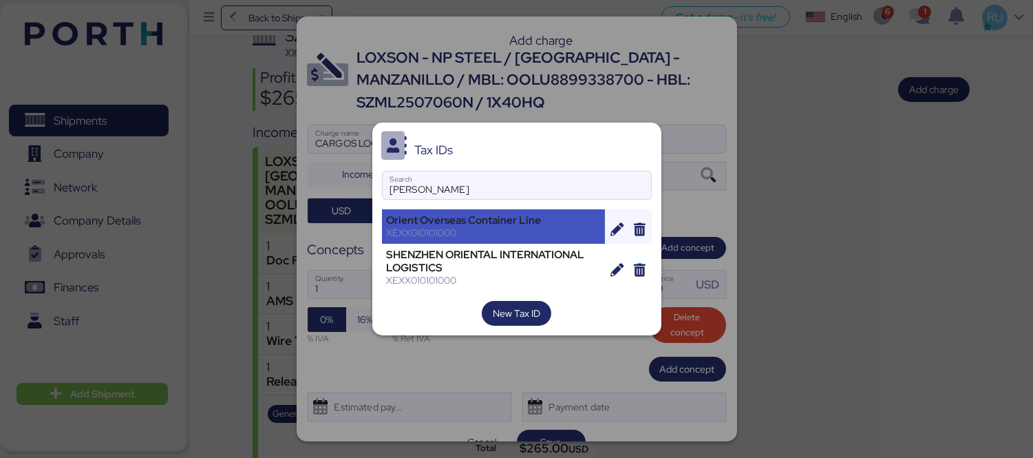
click at [520, 211] on div "Orient Overseas Container Line XEXX010101000" at bounding box center [494, 226] width 224 height 34
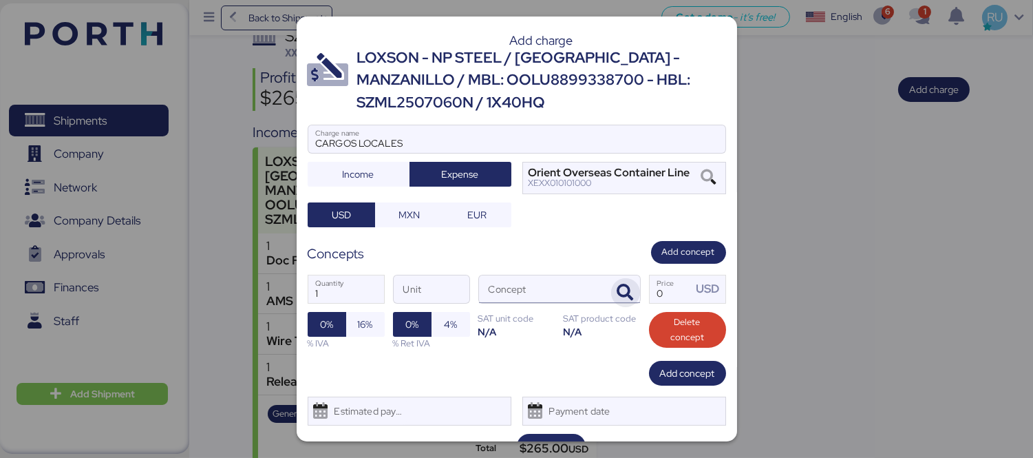
click at [611, 285] on span "button" at bounding box center [625, 292] width 29 height 29
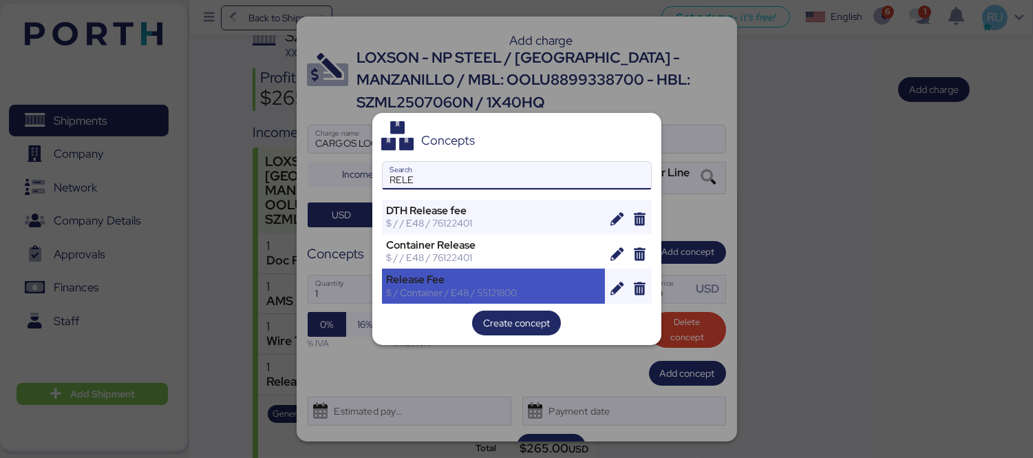
type input "RELE"
click at [505, 284] on div "Release Fee" at bounding box center [494, 279] width 214 height 12
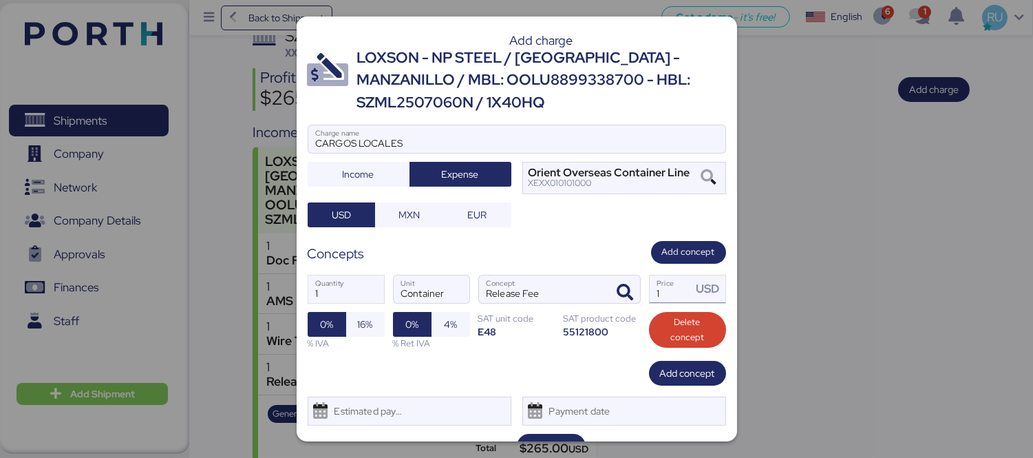
click at [677, 288] on input "1" at bounding box center [671, 289] width 43 height 28
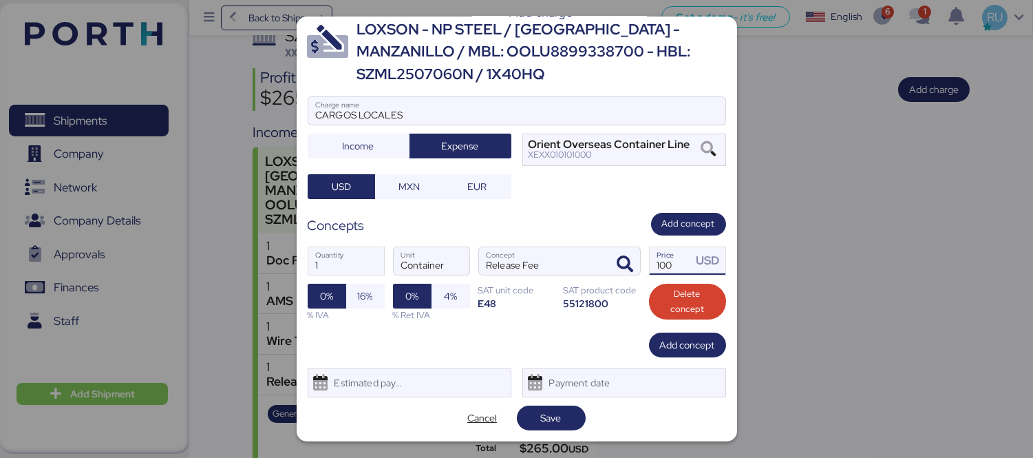
type input "100"
click at [547, 401] on div "Add charge LOXSON - NP STEEL / [GEOGRAPHIC_DATA] - MANZANILLO / MBL: OOLU889933…" at bounding box center [517, 229] width 441 height 425
click at [552, 407] on span "Save" at bounding box center [551, 417] width 69 height 25
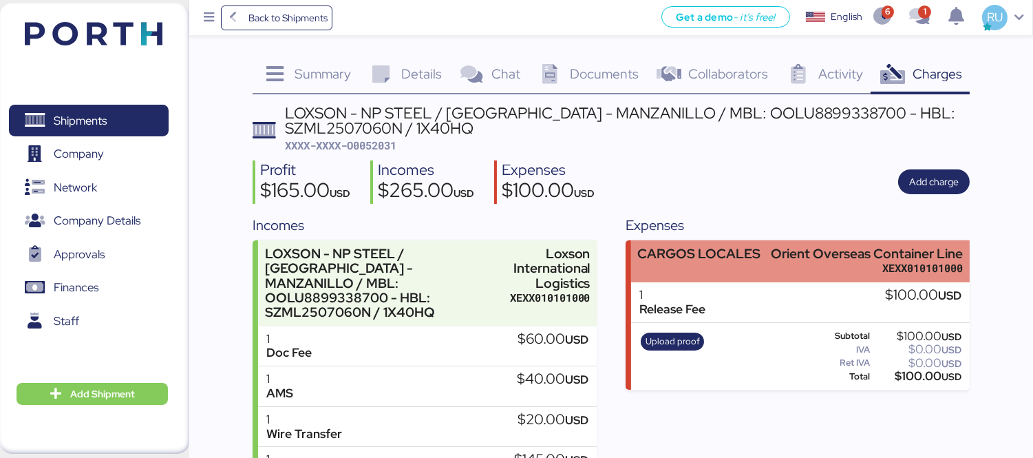
scroll to position [92, 0]
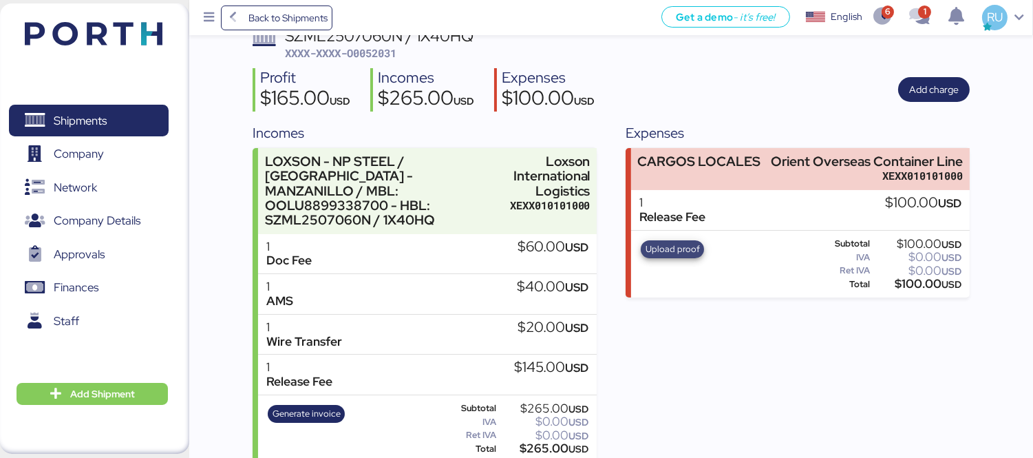
click at [670, 246] on span "Upload proof" at bounding box center [673, 249] width 54 height 15
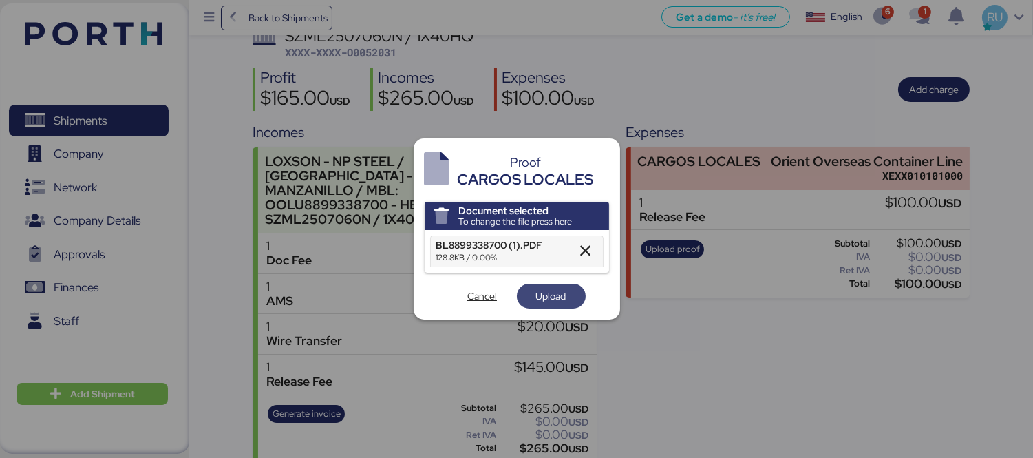
click at [562, 299] on span "Upload" at bounding box center [551, 296] width 30 height 17
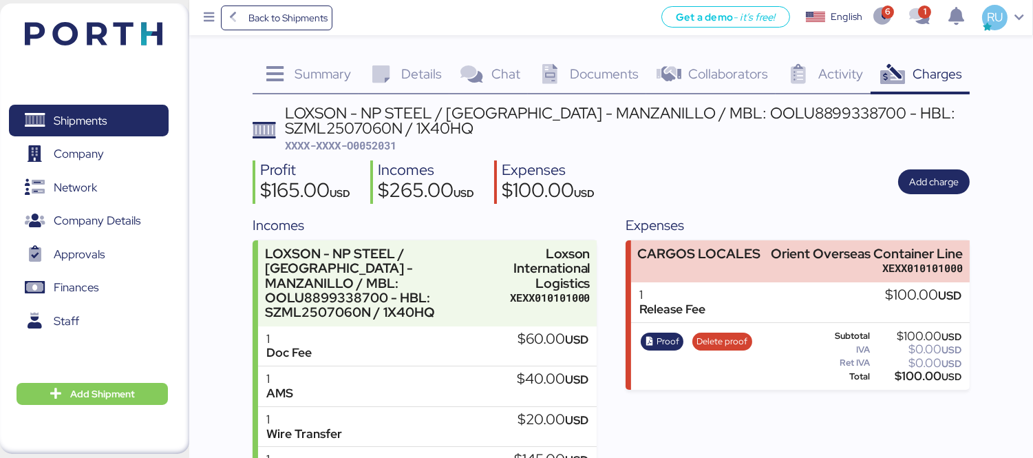
scroll to position [92, 0]
